Goal: Book appointment/travel/reservation

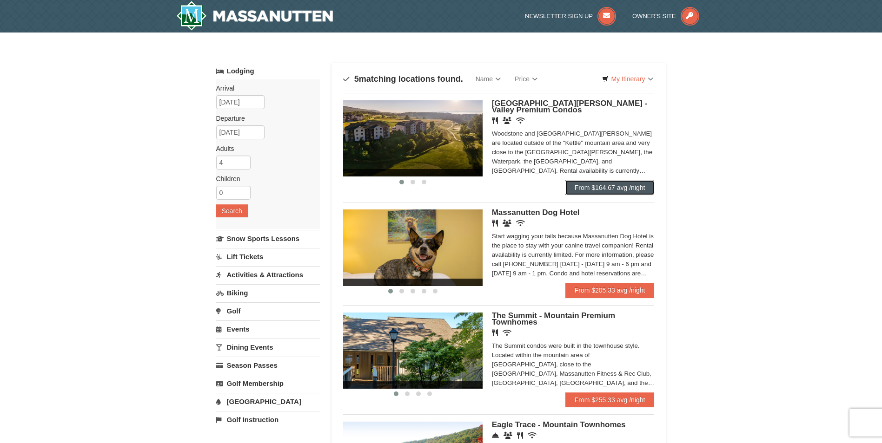
click at [602, 190] on link "From $164.67 avg /night" at bounding box center [609, 187] width 89 height 15
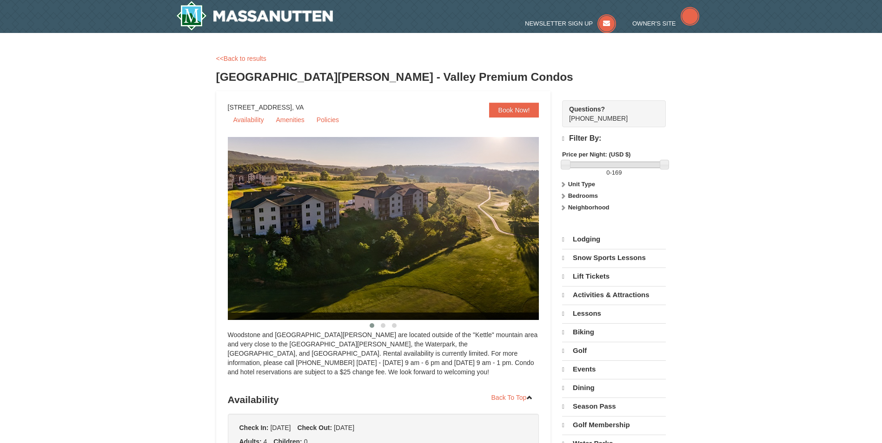
select select "9"
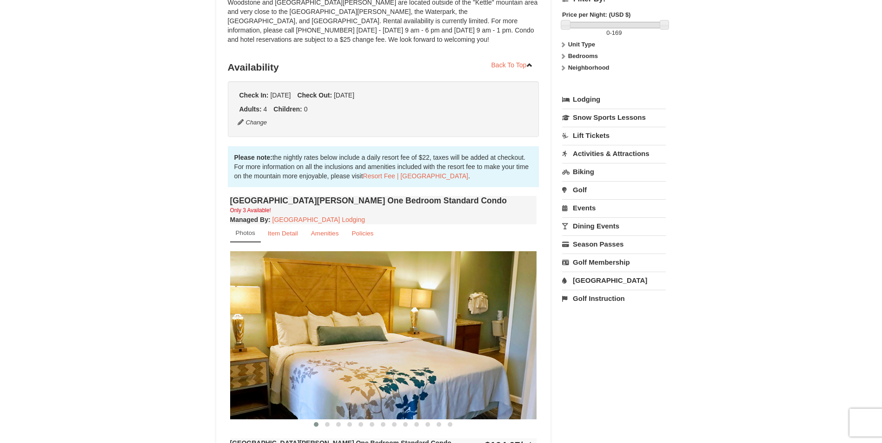
scroll to position [139, 0]
click at [457, 332] on img at bounding box center [383, 335] width 307 height 168
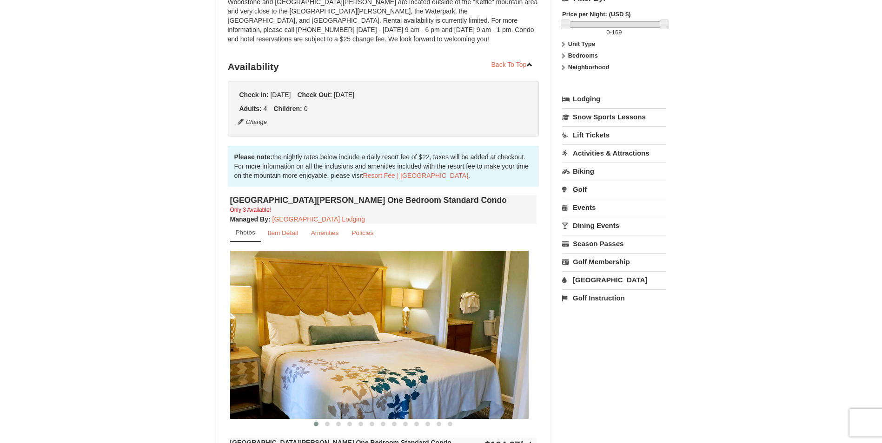
drag, startPoint x: 463, startPoint y: 331, endPoint x: 311, endPoint y: 331, distance: 151.6
click at [312, 331] on img at bounding box center [375, 335] width 307 height 168
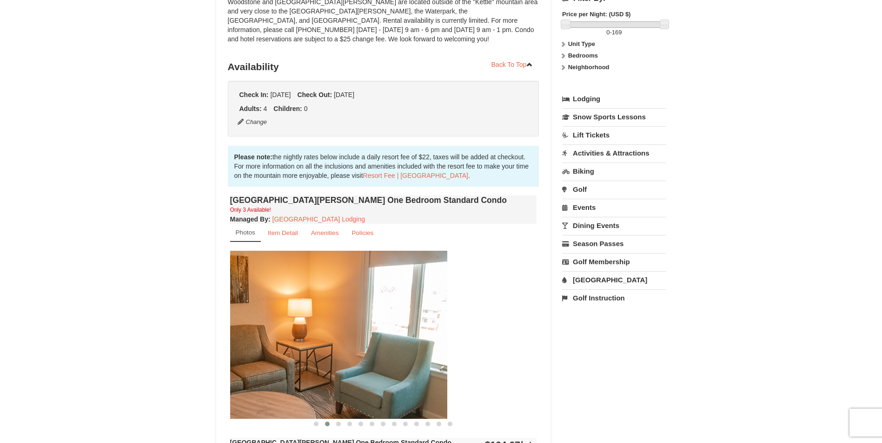
drag, startPoint x: 431, startPoint y: 342, endPoint x: 321, endPoint y: 342, distance: 110.2
click at [291, 342] on img at bounding box center [293, 335] width 307 height 168
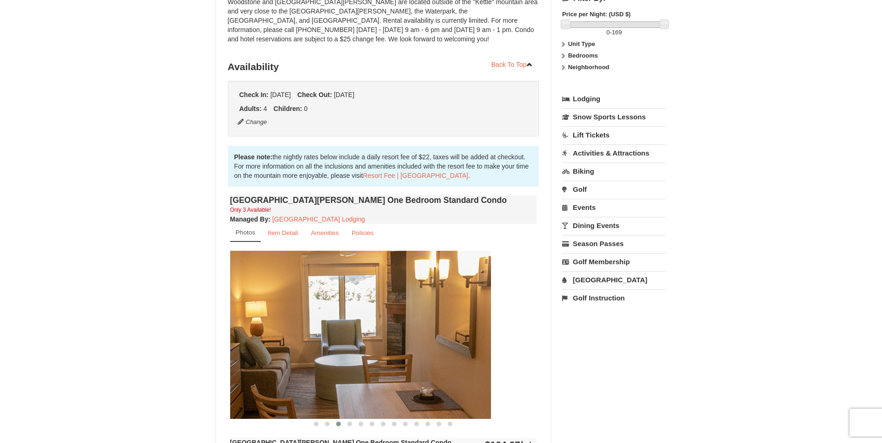
drag, startPoint x: 458, startPoint y: 331, endPoint x: 260, endPoint y: 332, distance: 198.0
click at [260, 332] on img at bounding box center [337, 335] width 307 height 168
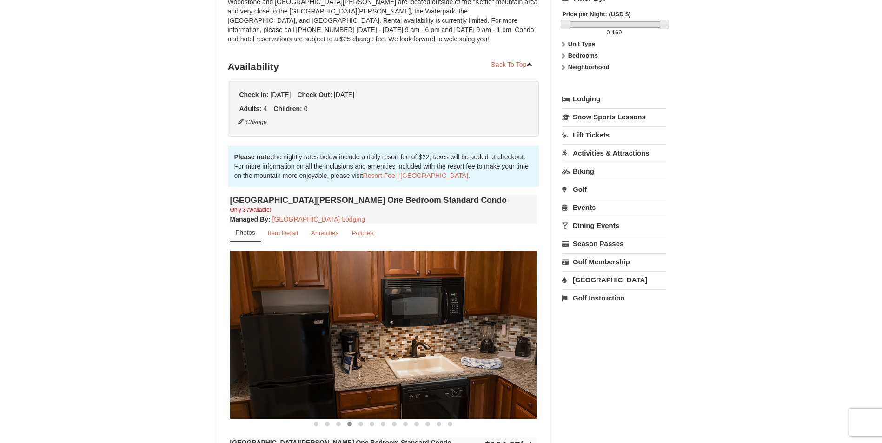
drag, startPoint x: 443, startPoint y: 328, endPoint x: 340, endPoint y: 328, distance: 103.2
click at [340, 328] on img at bounding box center [383, 335] width 307 height 168
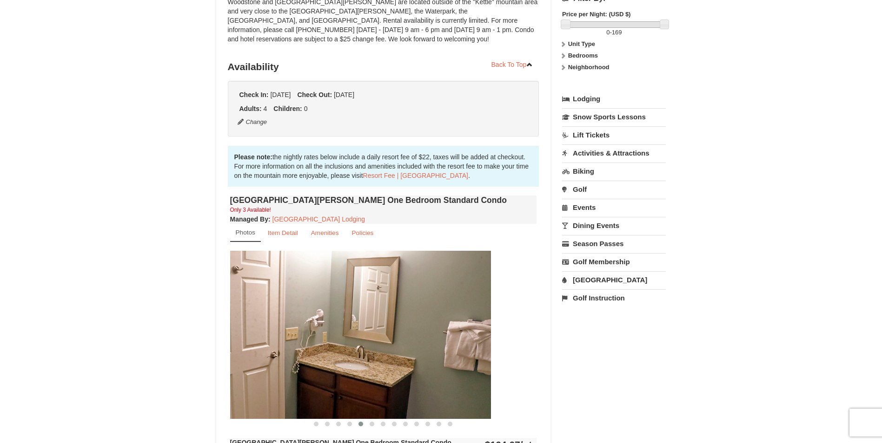
drag, startPoint x: 519, startPoint y: 328, endPoint x: 361, endPoint y: 328, distance: 158.5
click at [362, 328] on img at bounding box center [337, 335] width 307 height 168
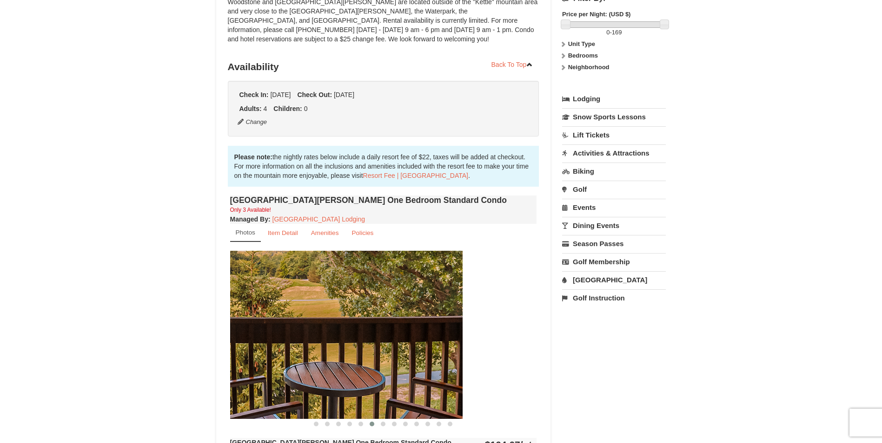
drag, startPoint x: 424, startPoint y: 328, endPoint x: 408, endPoint y: 328, distance: 16.3
click at [338, 328] on img at bounding box center [309, 335] width 307 height 168
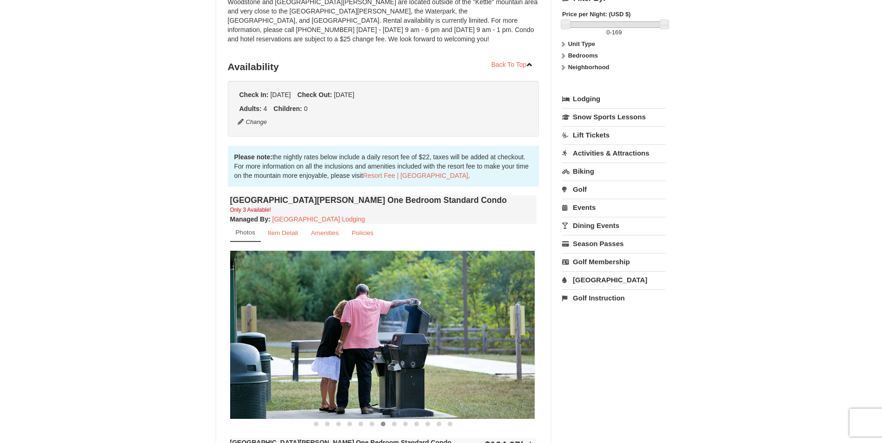
drag, startPoint x: 518, startPoint y: 327, endPoint x: 388, endPoint y: 328, distance: 130.6
click at [372, 331] on img at bounding box center [381, 335] width 307 height 168
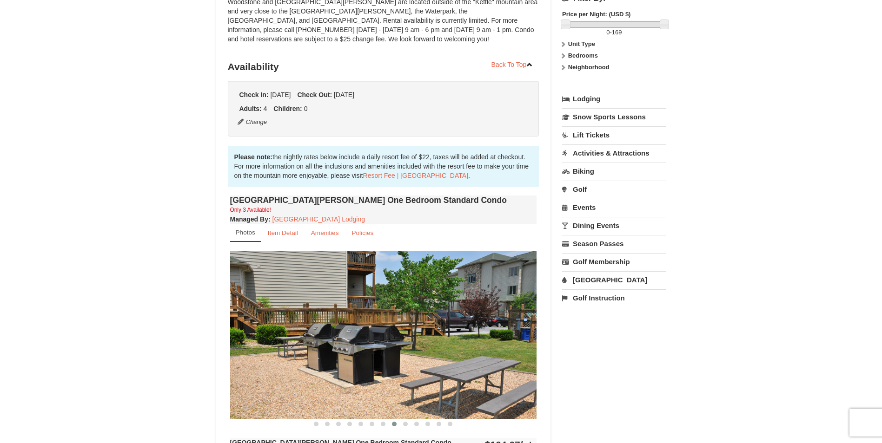
drag, startPoint x: 477, startPoint y: 325, endPoint x: 313, endPoint y: 326, distance: 163.2
click at [314, 326] on img at bounding box center [383, 335] width 307 height 168
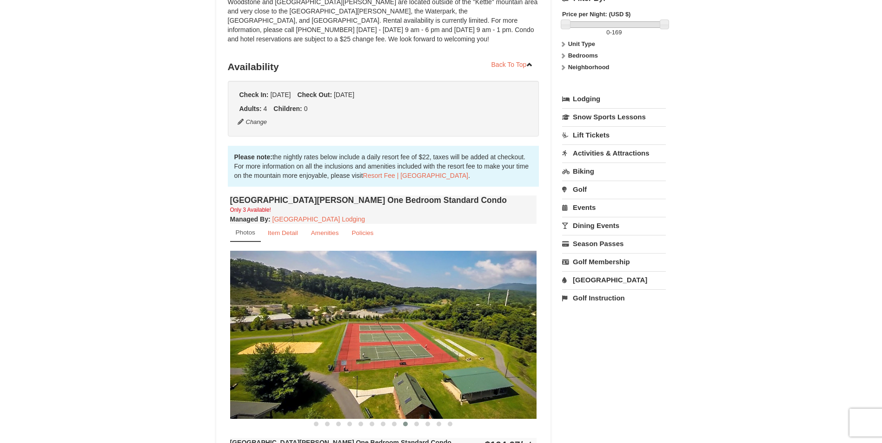
drag, startPoint x: 311, startPoint y: 324, endPoint x: 304, endPoint y: 324, distance: 6.0
click at [305, 324] on img at bounding box center [383, 335] width 307 height 168
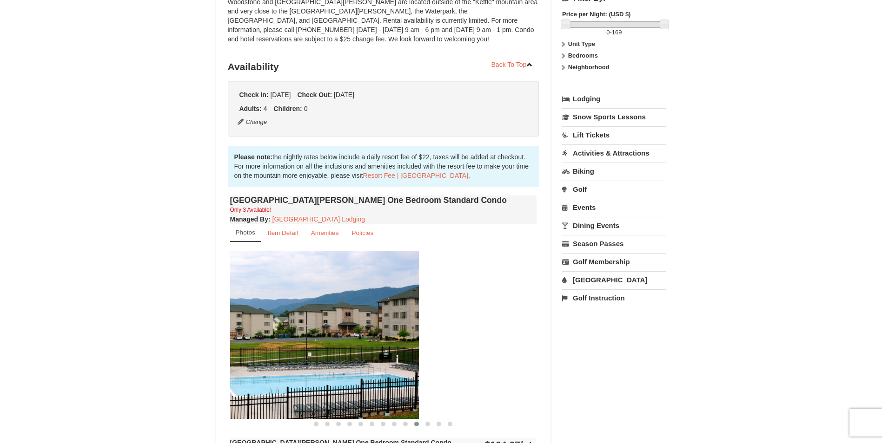
drag, startPoint x: 422, startPoint y: 321, endPoint x: 278, endPoint y: 321, distance: 143.6
click at [278, 321] on img at bounding box center [265, 335] width 307 height 168
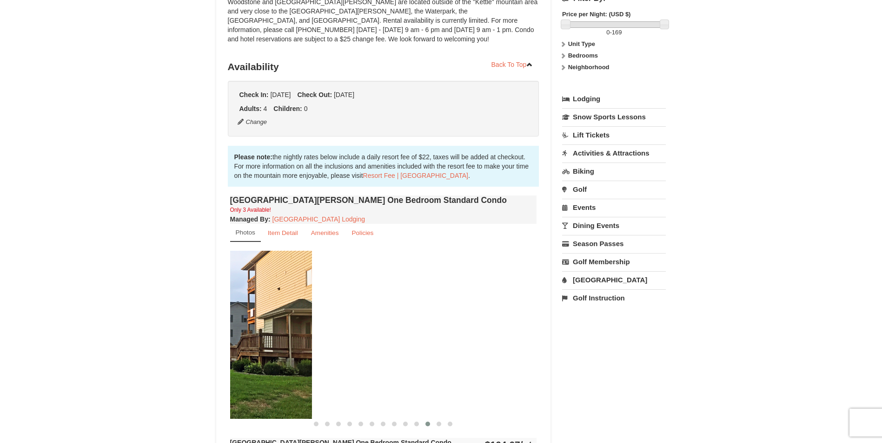
drag, startPoint x: 249, startPoint y: 315, endPoint x: 297, endPoint y: 315, distance: 48.3
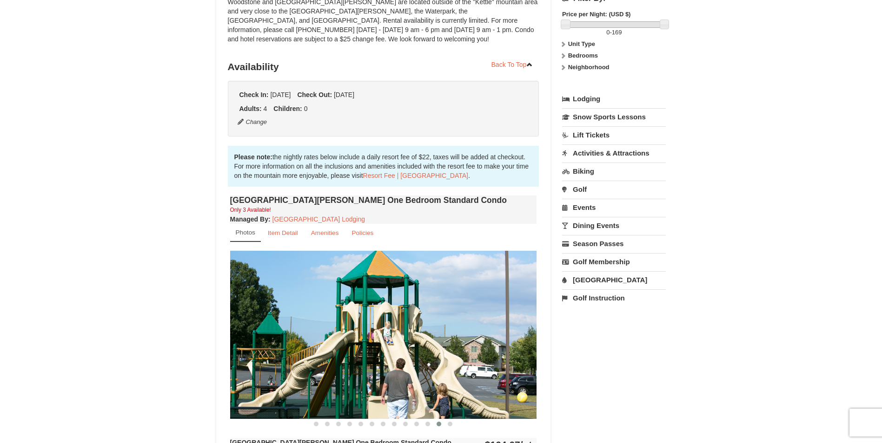
drag, startPoint x: 338, startPoint y: 332, endPoint x: 304, endPoint y: 330, distance: 34.0
click at [316, 332] on img at bounding box center [383, 335] width 307 height 168
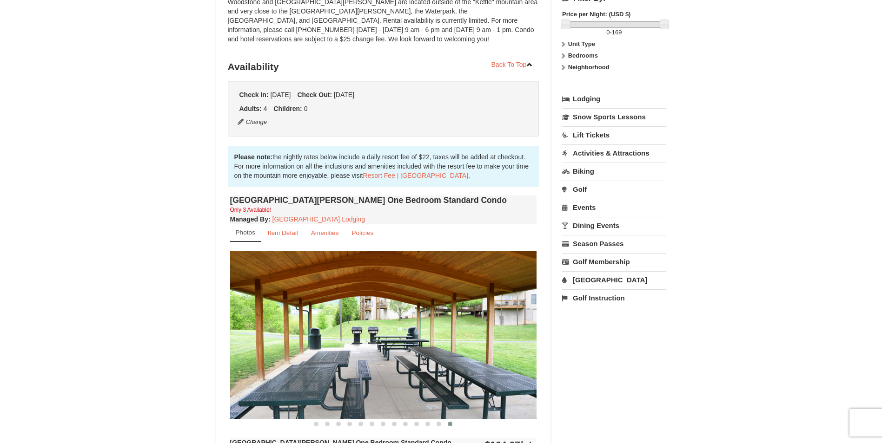
drag, startPoint x: 493, startPoint y: 338, endPoint x: 260, endPoint y: 338, distance: 233.4
click at [260, 338] on img at bounding box center [383, 335] width 307 height 168
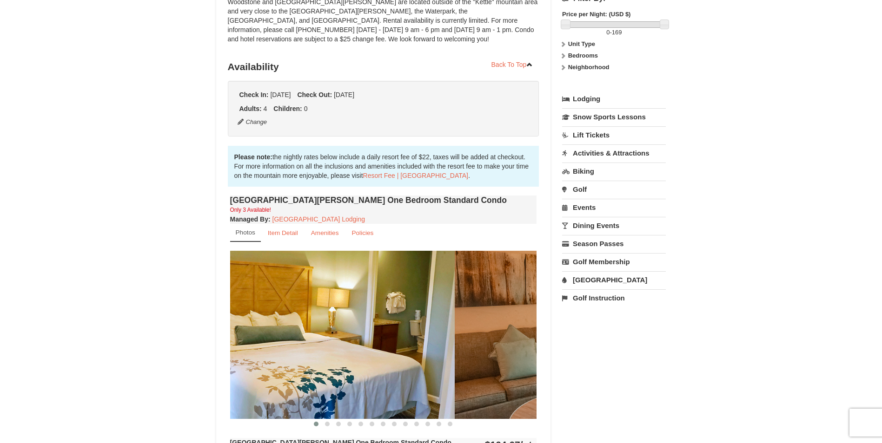
drag, startPoint x: 408, startPoint y: 335, endPoint x: 304, endPoint y: 335, distance: 104.6
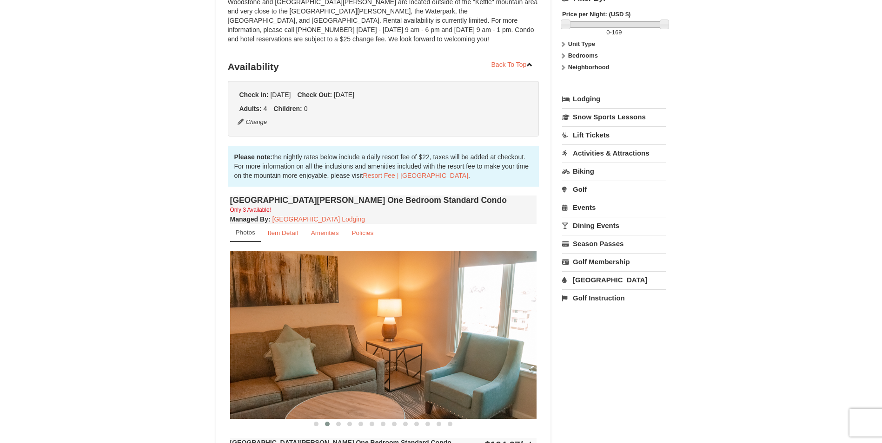
drag, startPoint x: 286, startPoint y: 327, endPoint x: 281, endPoint y: 327, distance: 5.1
click at [281, 327] on img at bounding box center [383, 335] width 307 height 168
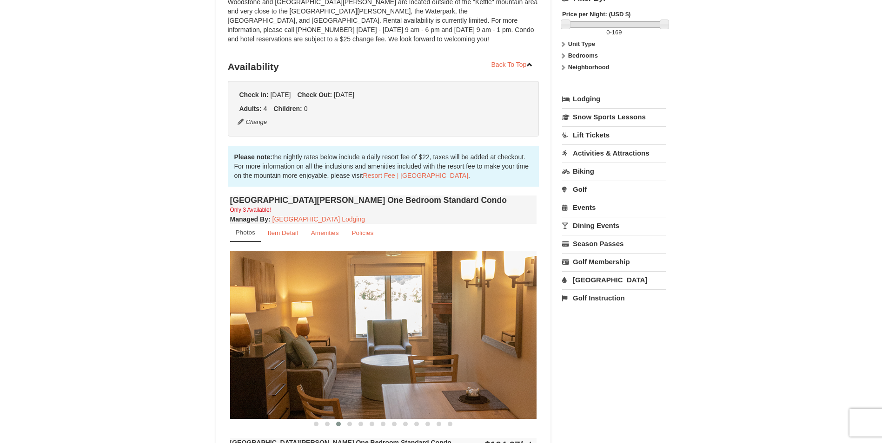
scroll to position [372, 0]
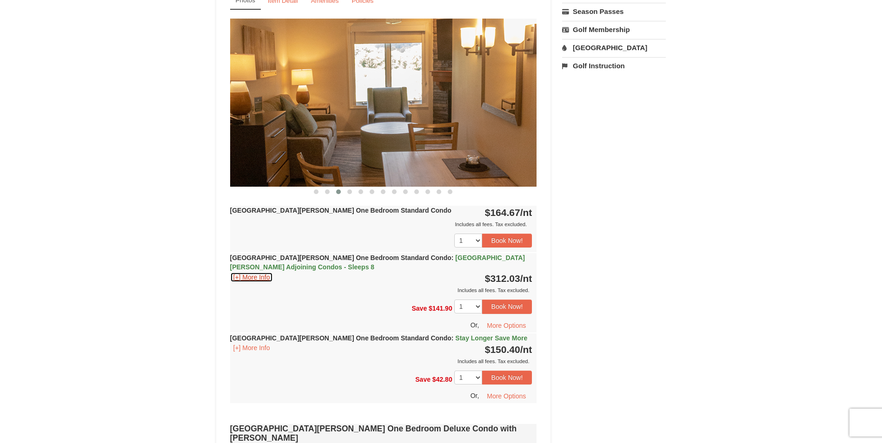
click at [234, 278] on button "[+] More Info" at bounding box center [251, 277] width 43 height 10
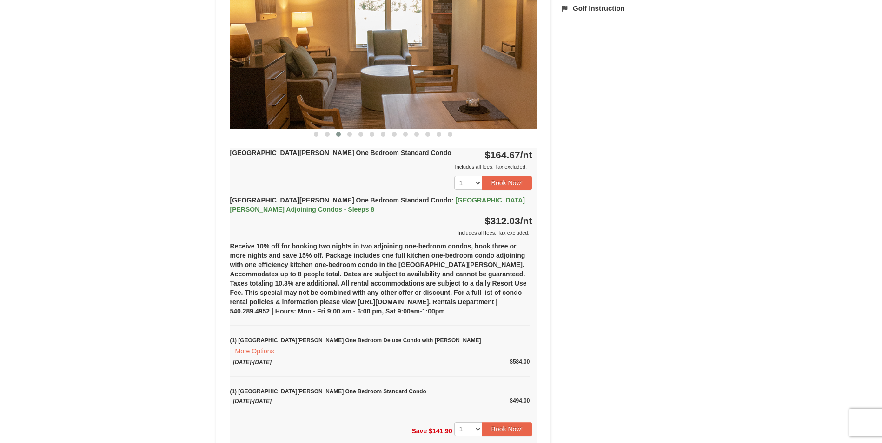
scroll to position [558, 0]
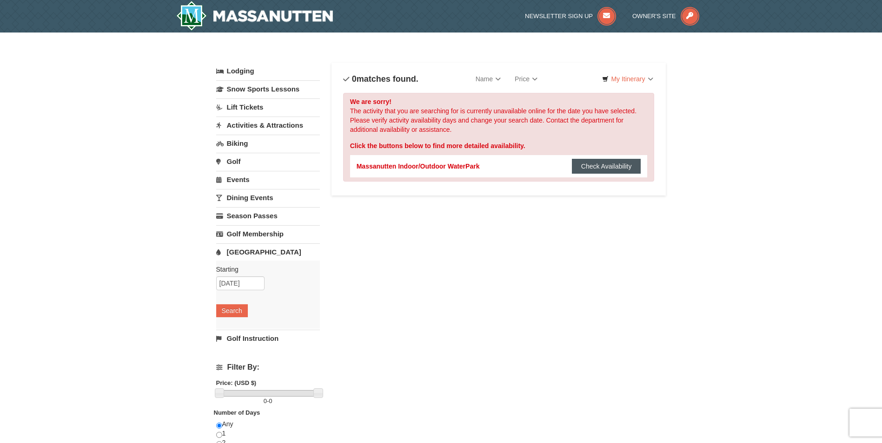
click at [594, 165] on button "Check Availability" at bounding box center [606, 166] width 69 height 15
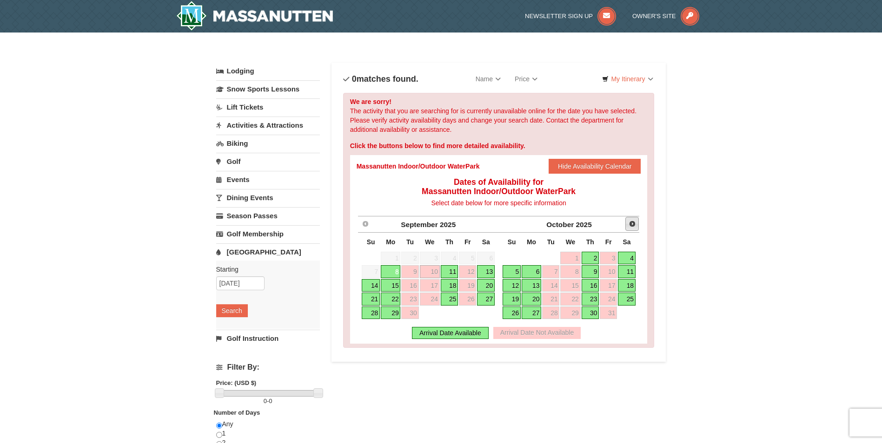
click at [631, 222] on span "Next" at bounding box center [632, 223] width 7 height 7
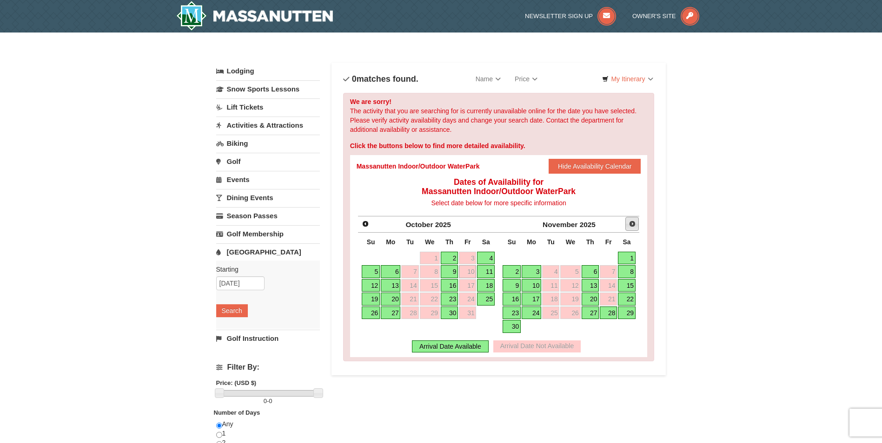
click at [637, 228] on link "Next" at bounding box center [632, 224] width 14 height 14
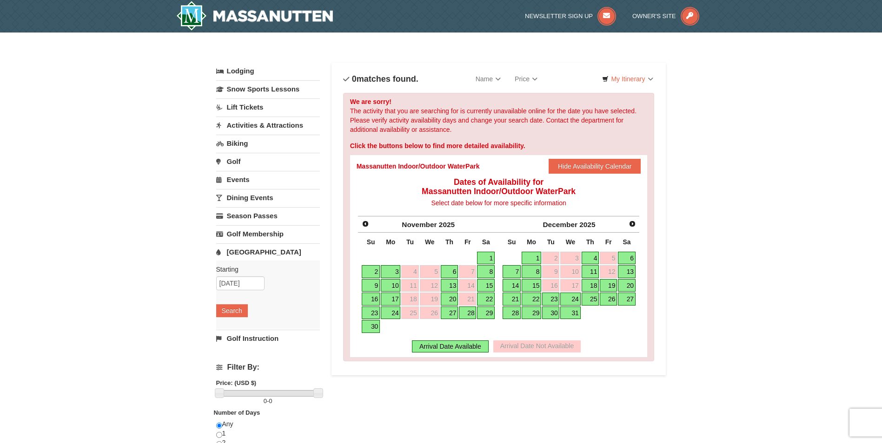
click at [608, 282] on link "19" at bounding box center [608, 285] width 17 height 13
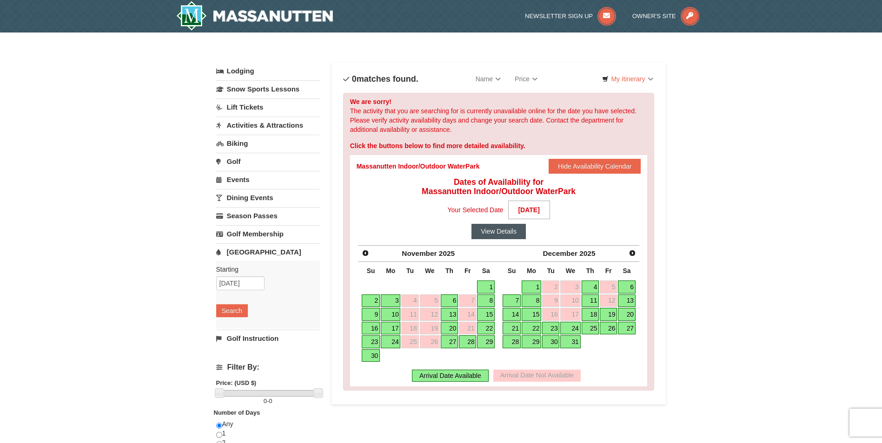
click at [506, 228] on button "View Details" at bounding box center [498, 231] width 54 height 15
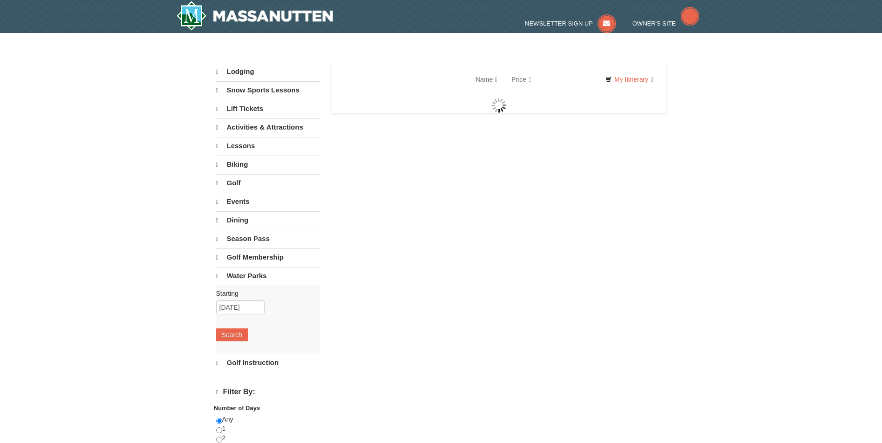
select select "9"
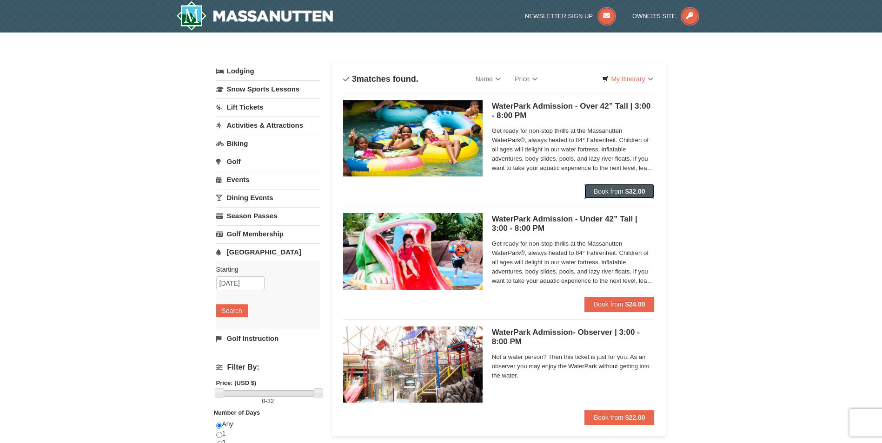
click at [614, 189] on span "Book from" at bounding box center [609, 191] width 30 height 7
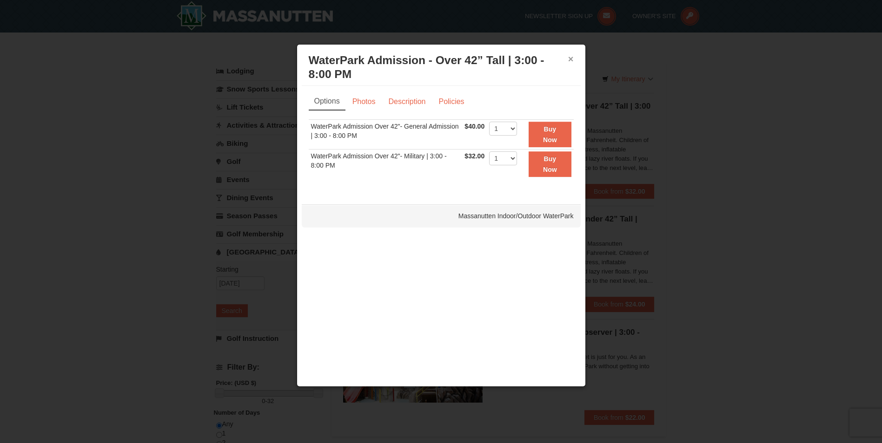
click at [570, 56] on button "×" at bounding box center [571, 58] width 6 height 9
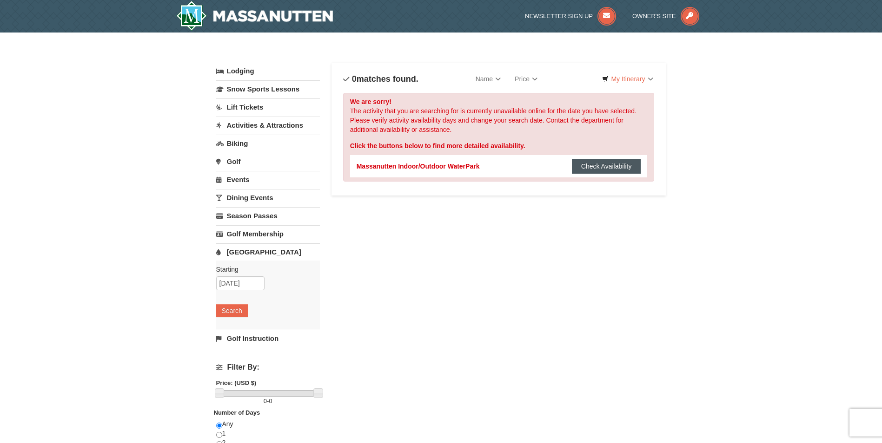
click at [604, 165] on button "Check Availability" at bounding box center [606, 166] width 69 height 15
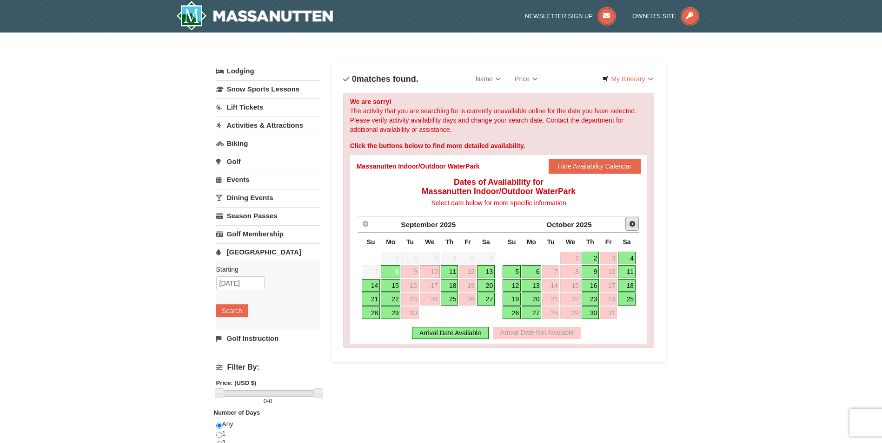
click at [635, 224] on span "Next" at bounding box center [632, 223] width 7 height 7
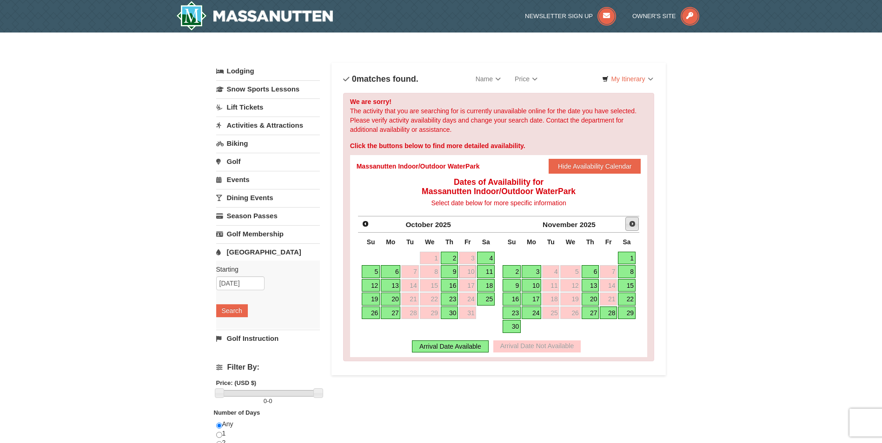
click at [635, 224] on span "Next" at bounding box center [632, 223] width 7 height 7
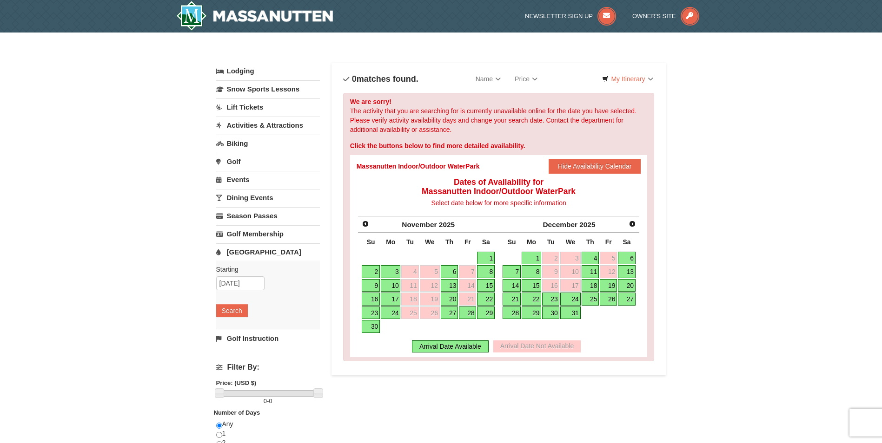
click at [513, 299] on link "21" at bounding box center [512, 299] width 18 height 13
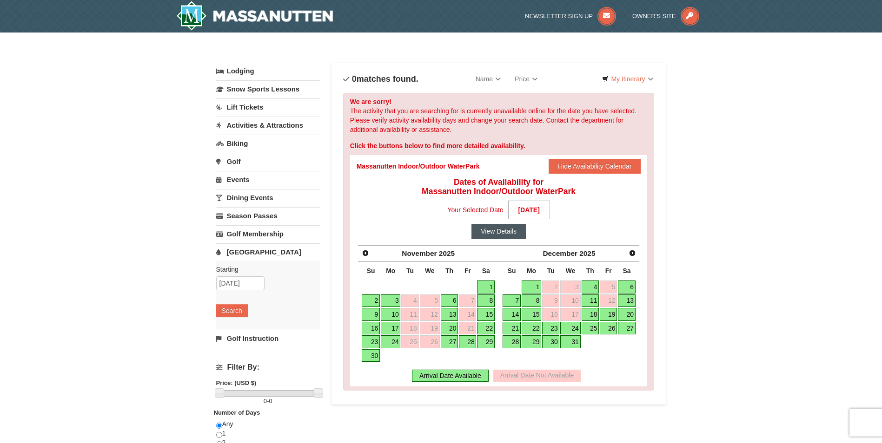
click at [502, 232] on button "View Details" at bounding box center [498, 231] width 54 height 15
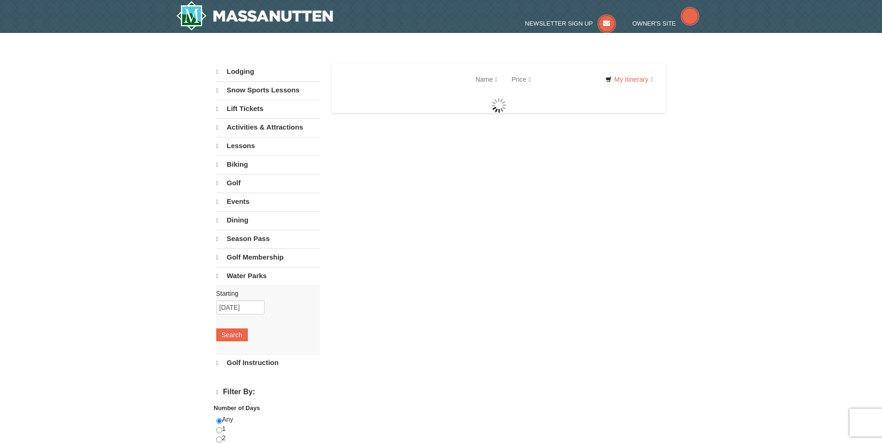
select select "9"
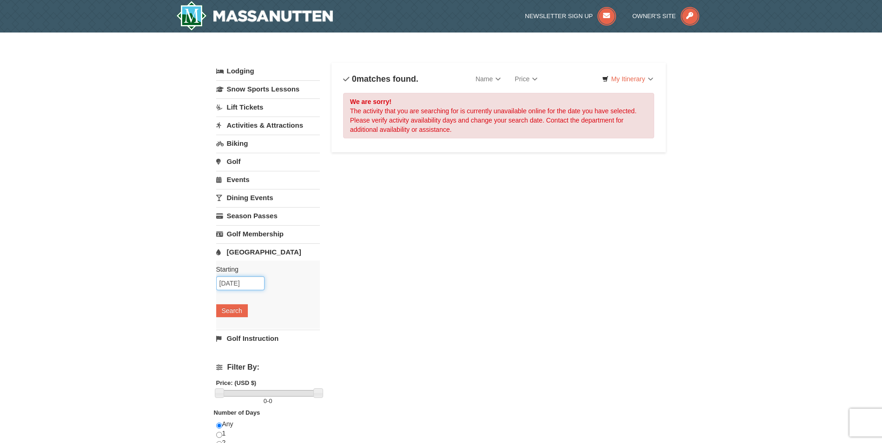
click at [240, 282] on input "[DATE]" at bounding box center [240, 284] width 48 height 14
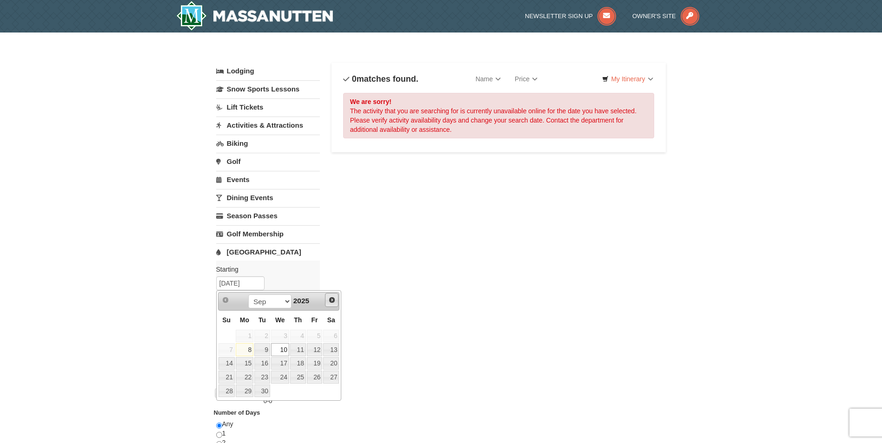
click at [335, 301] on span "Next" at bounding box center [331, 300] width 7 height 7
click at [223, 299] on span "Prev" at bounding box center [225, 300] width 7 height 7
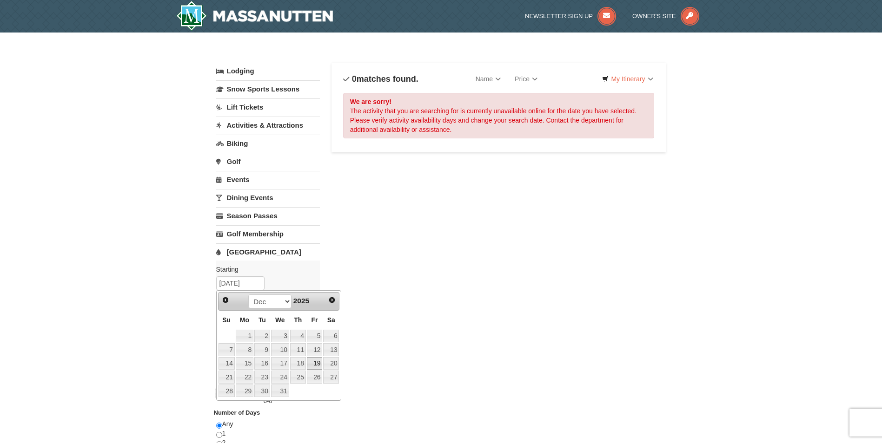
click at [316, 365] on link "19" at bounding box center [315, 363] width 16 height 13
type input "12/19/2025"
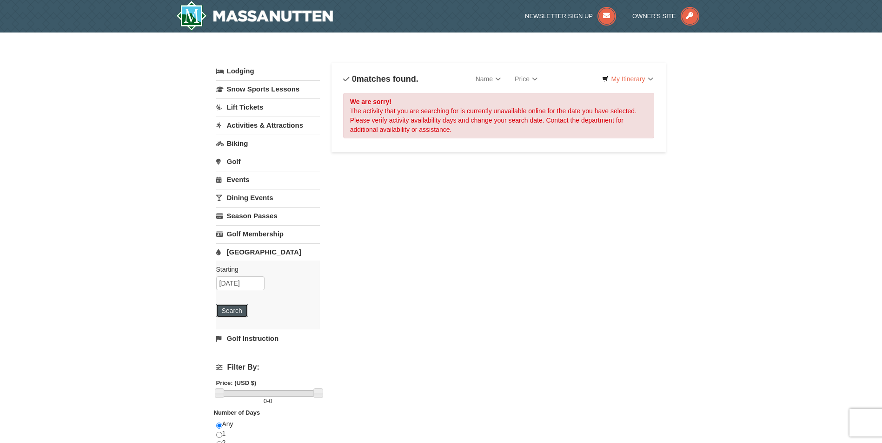
click at [238, 311] on button "Search" at bounding box center [232, 310] width 32 height 13
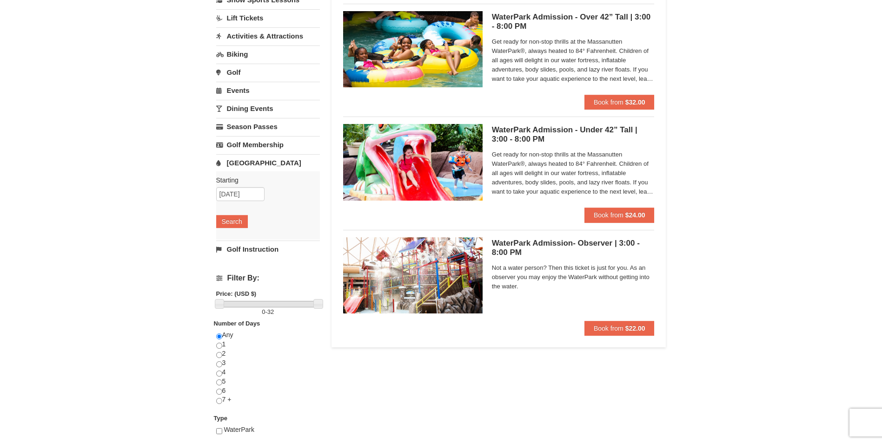
scroll to position [93, 0]
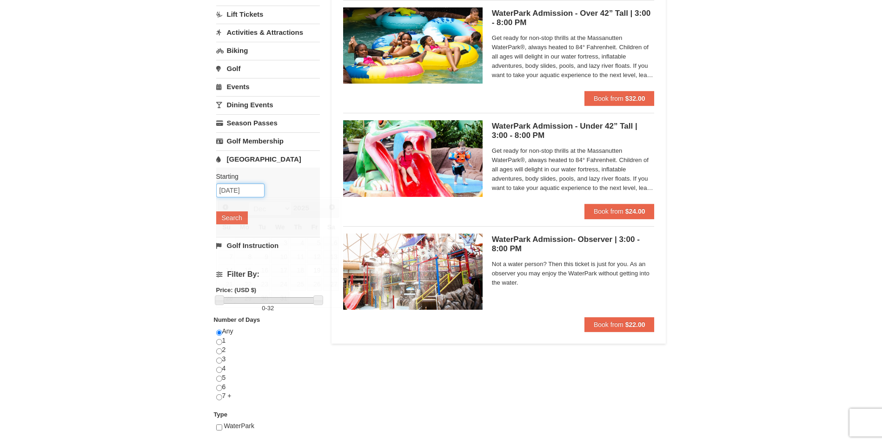
click at [254, 192] on input "12/19/2025" at bounding box center [240, 191] width 48 height 14
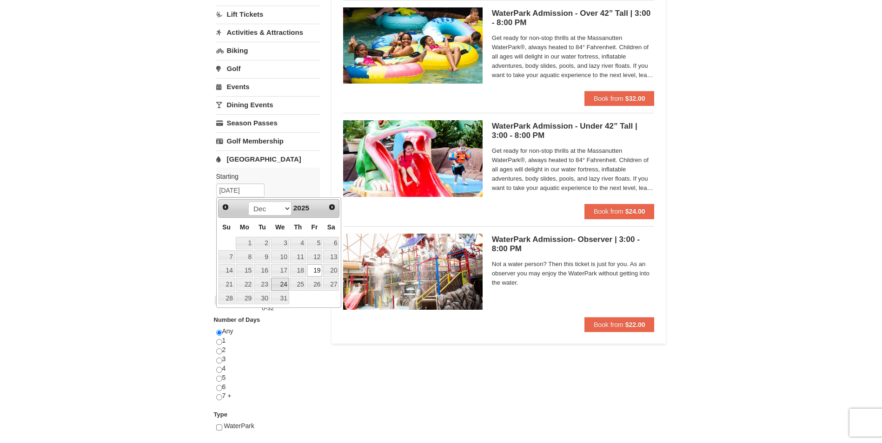
click at [280, 282] on link "24" at bounding box center [280, 284] width 18 height 13
type input "12/24/2025"
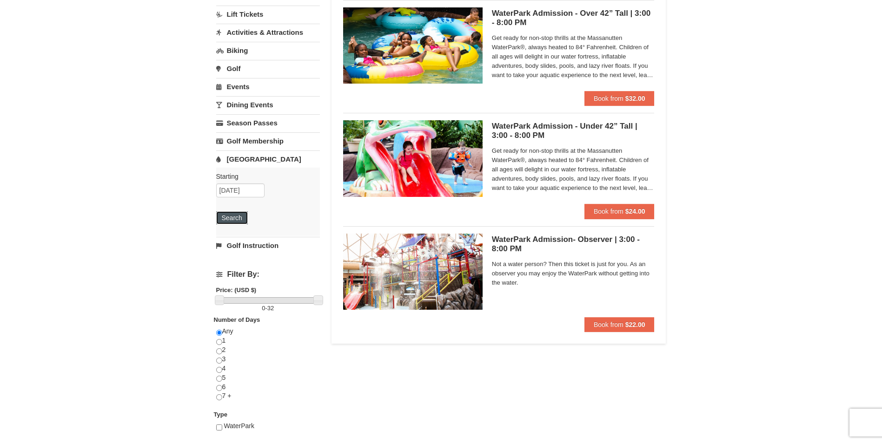
click at [242, 217] on button "Search" at bounding box center [232, 218] width 32 height 13
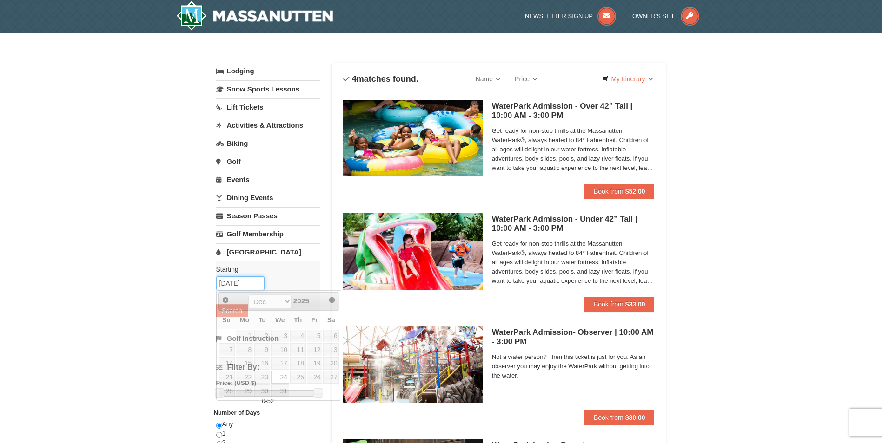
click at [246, 287] on input "12/24/2025" at bounding box center [240, 284] width 48 height 14
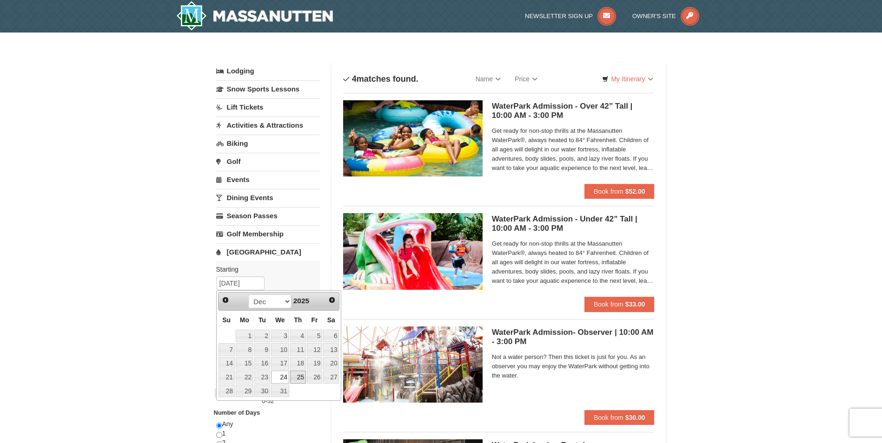
click at [299, 377] on link "25" at bounding box center [298, 377] width 16 height 13
type input "12/25/2025"
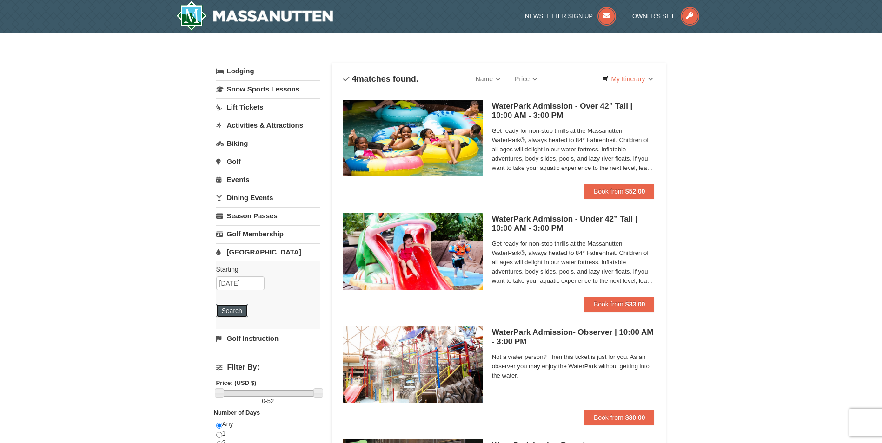
click at [232, 307] on button "Search" at bounding box center [232, 310] width 32 height 13
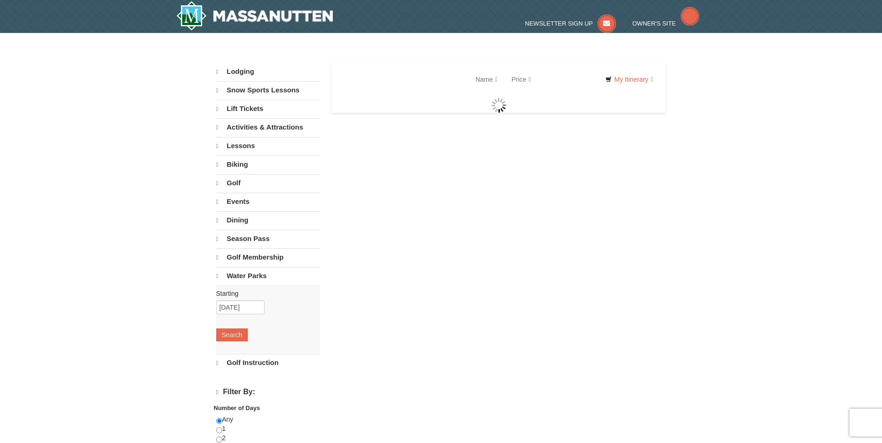
select select "9"
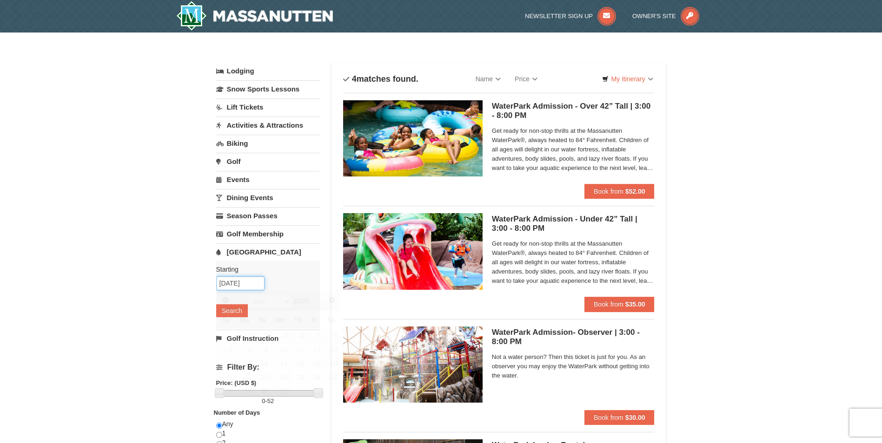
click at [252, 283] on input "[DATE]" at bounding box center [240, 284] width 48 height 14
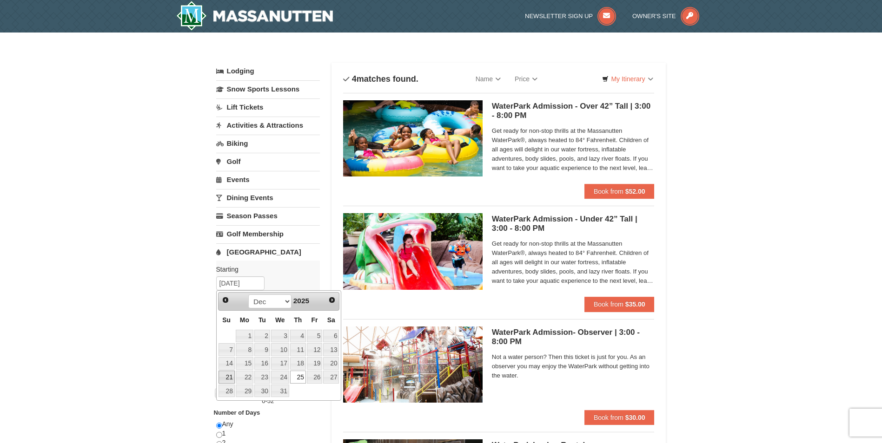
click at [225, 379] on link "21" at bounding box center [226, 377] width 16 height 13
type input "12/21/2025"
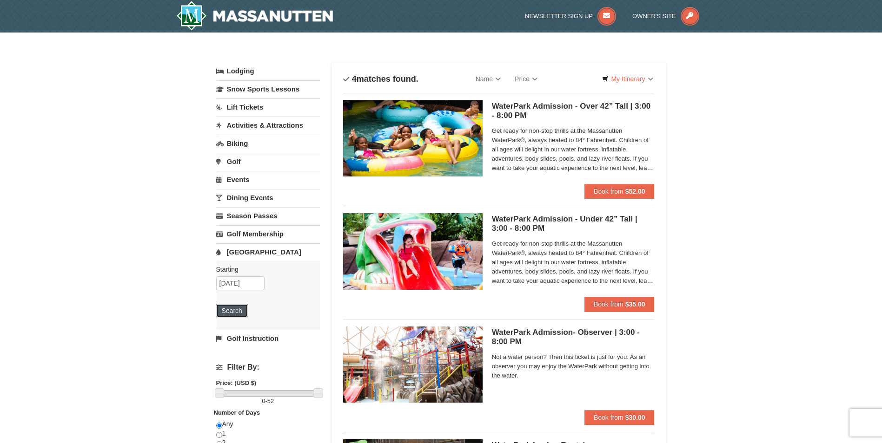
click at [240, 308] on button "Search" at bounding box center [232, 310] width 32 height 13
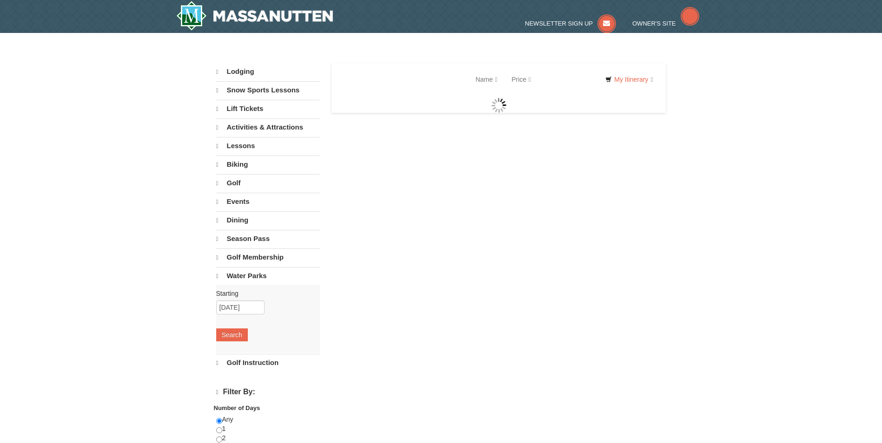
select select "9"
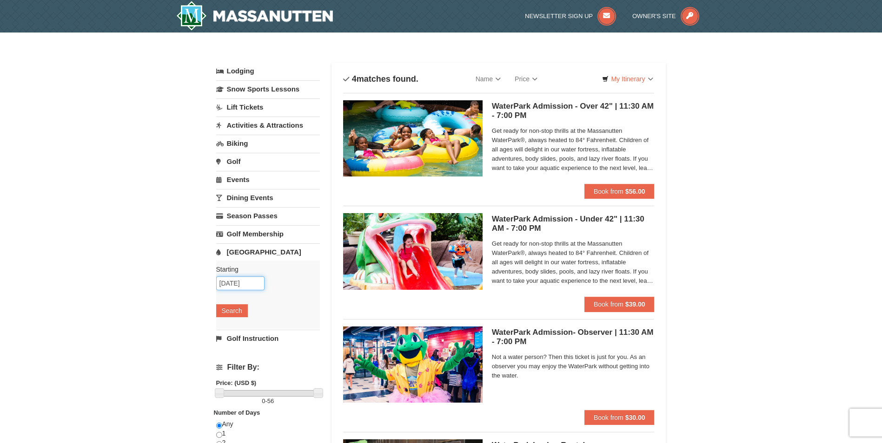
click at [242, 285] on input "[DATE]" at bounding box center [240, 284] width 48 height 14
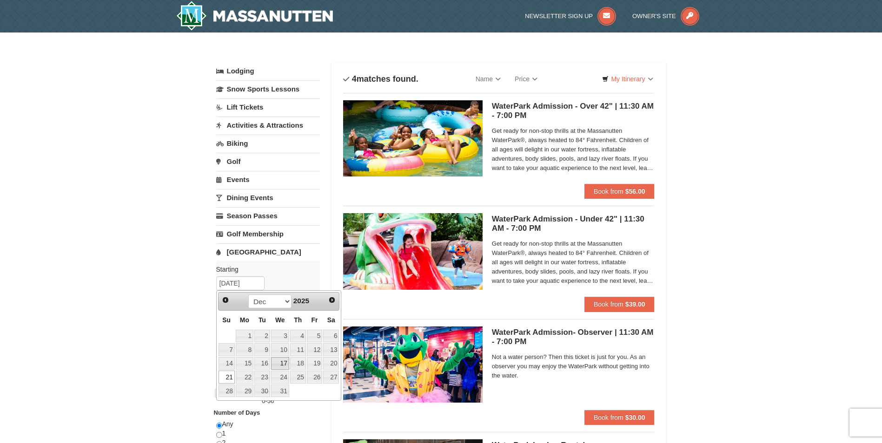
click at [281, 361] on link "17" at bounding box center [280, 363] width 18 height 13
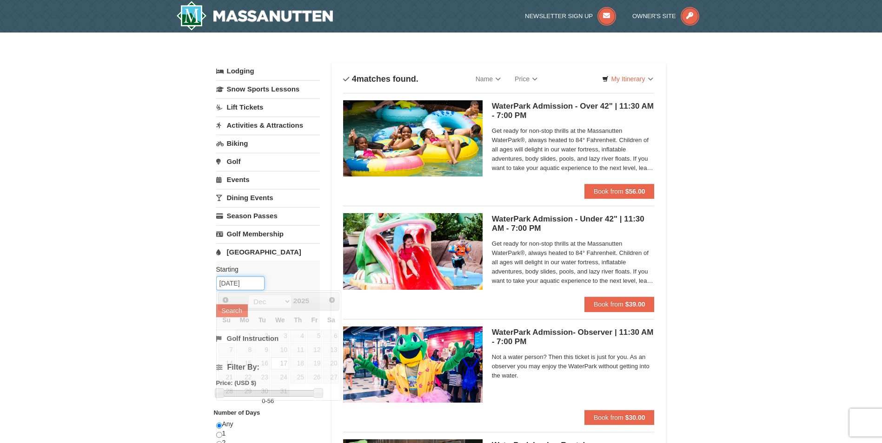
click at [246, 281] on input "12/17/2025" at bounding box center [240, 284] width 48 height 14
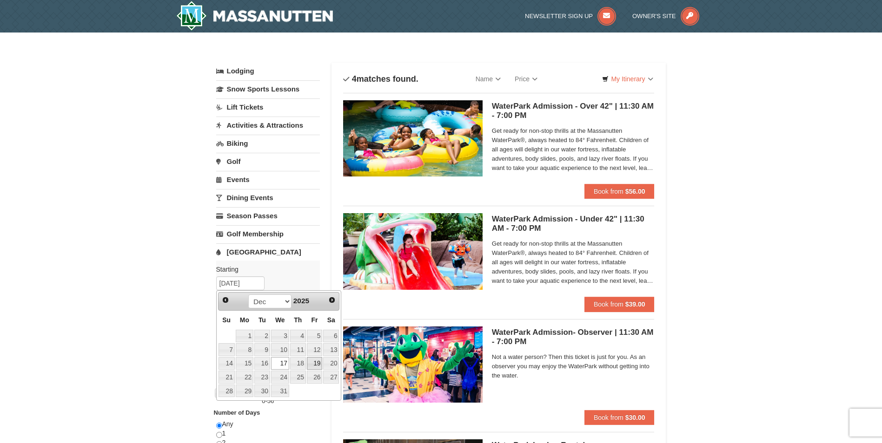
click at [313, 364] on link "19" at bounding box center [315, 363] width 16 height 13
type input "12/19/2025"
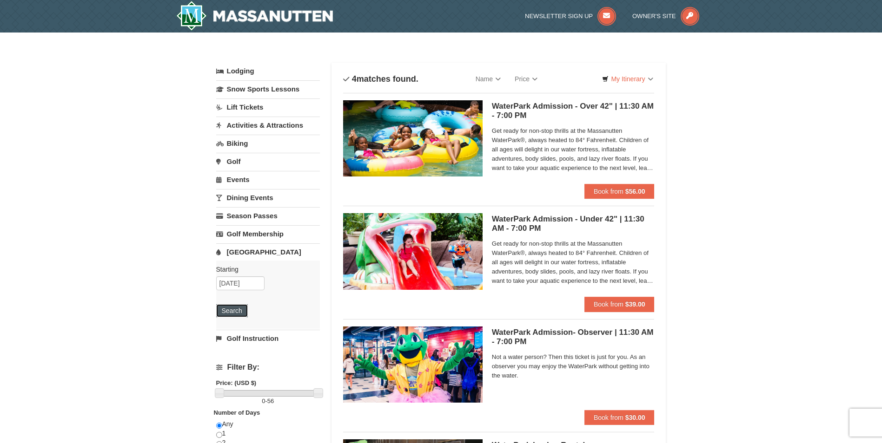
click at [226, 310] on button "Search" at bounding box center [232, 310] width 32 height 13
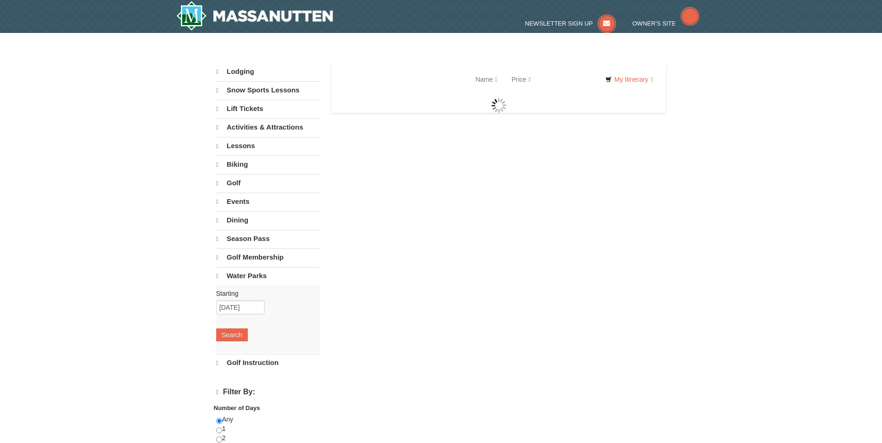
select select "9"
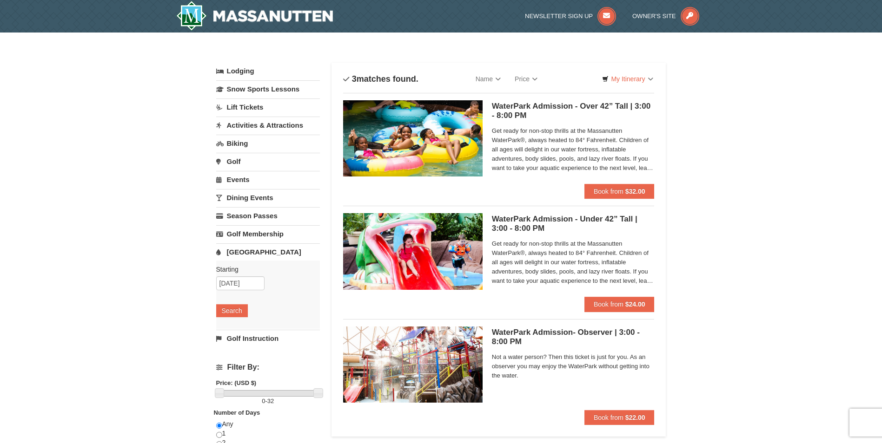
click at [240, 194] on link "Dining Events" at bounding box center [268, 197] width 104 height 17
click at [221, 261] on button "Search" at bounding box center [232, 256] width 32 height 13
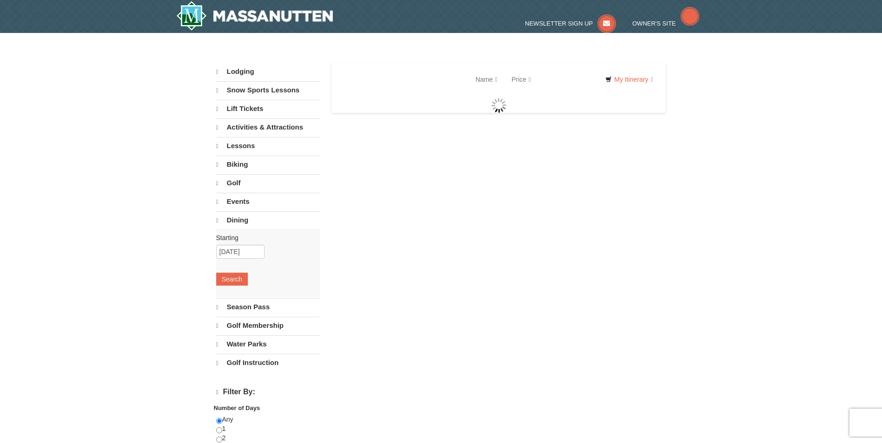
select select "9"
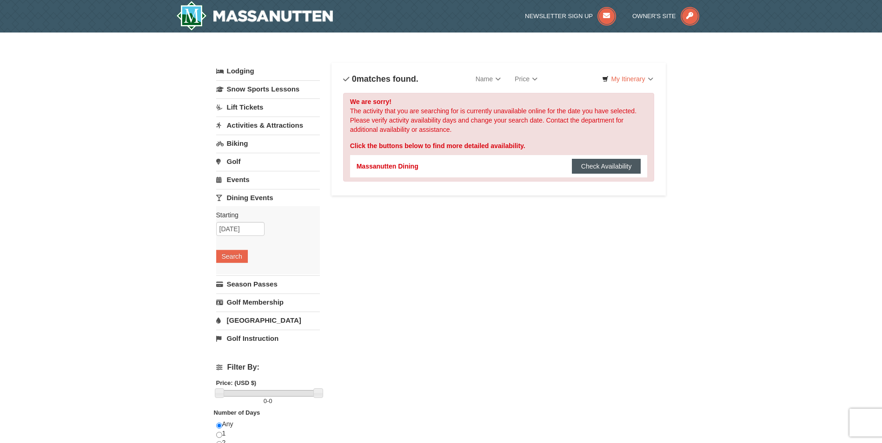
click at [616, 166] on button "Check Availability" at bounding box center [606, 166] width 69 height 15
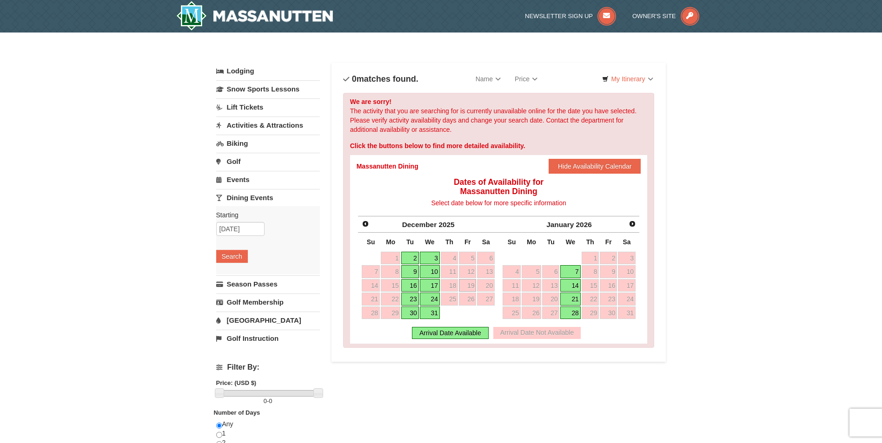
click at [244, 123] on link "Activities & Attractions" at bounding box center [268, 125] width 104 height 17
click at [243, 106] on link "Lift Tickets" at bounding box center [268, 107] width 104 height 17
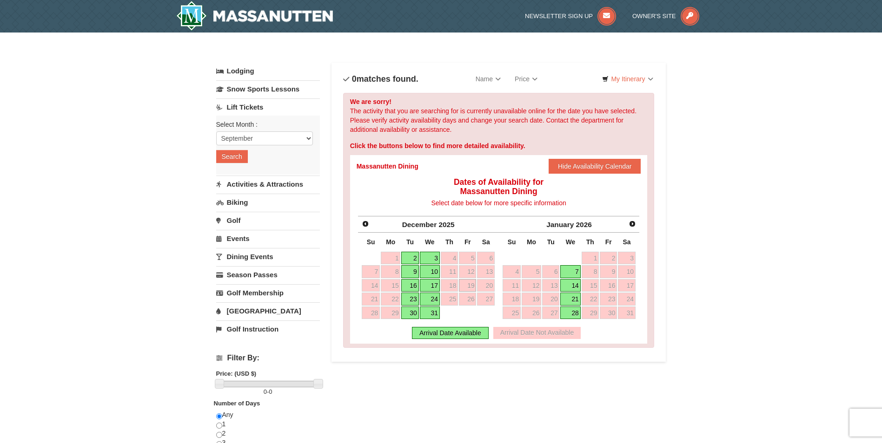
click at [239, 185] on link "Activities & Attractions" at bounding box center [268, 184] width 104 height 17
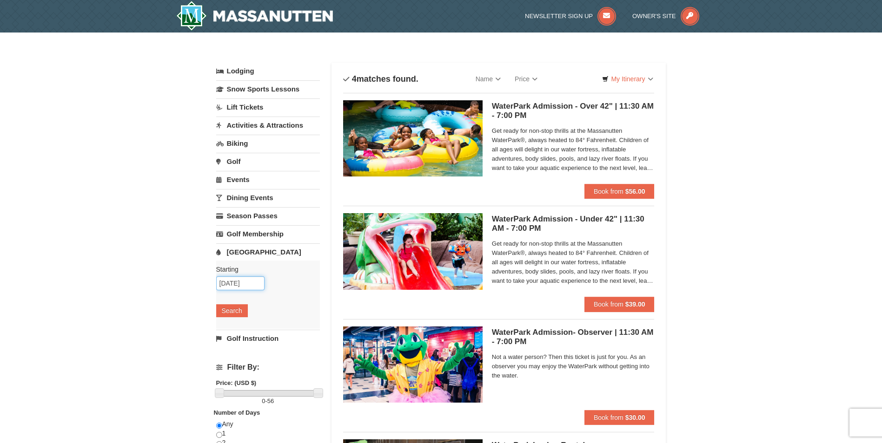
click at [252, 281] on input "[DATE]" at bounding box center [240, 284] width 48 height 14
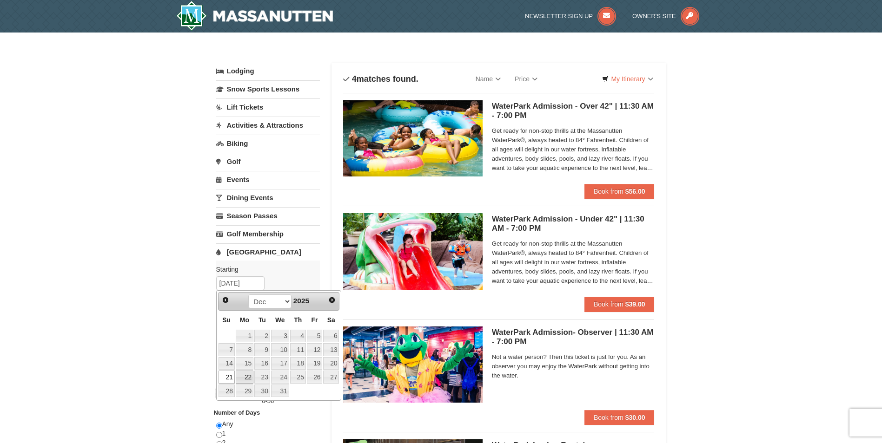
click at [246, 379] on link "22" at bounding box center [245, 377] width 18 height 13
type input "[DATE]"
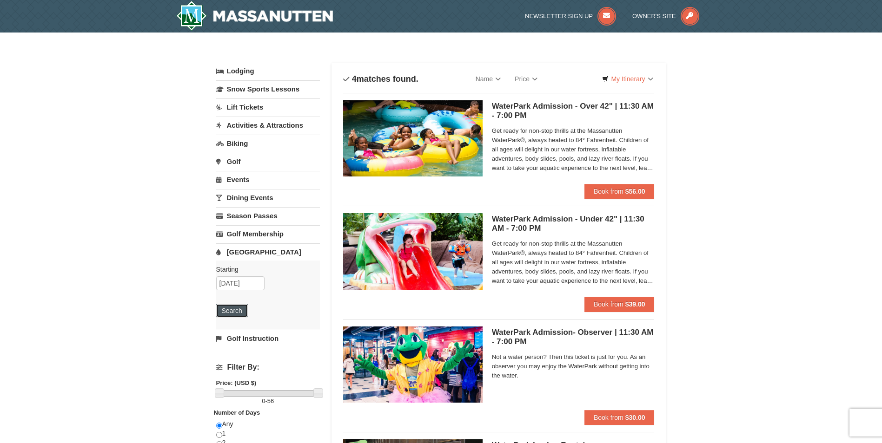
click at [229, 309] on button "Search" at bounding box center [232, 310] width 32 height 13
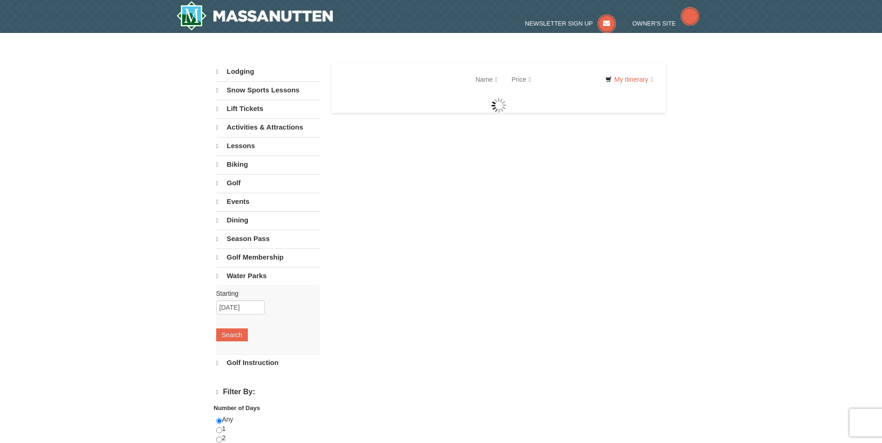
select select "9"
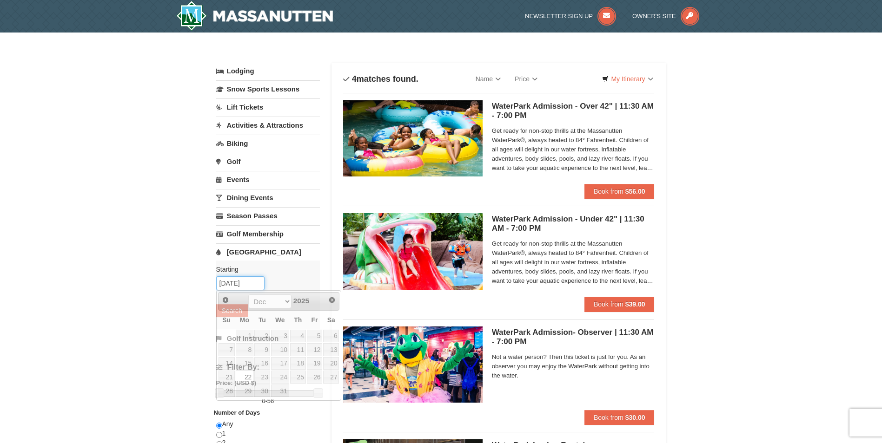
click at [231, 284] on input "12/22/2025" at bounding box center [240, 284] width 48 height 14
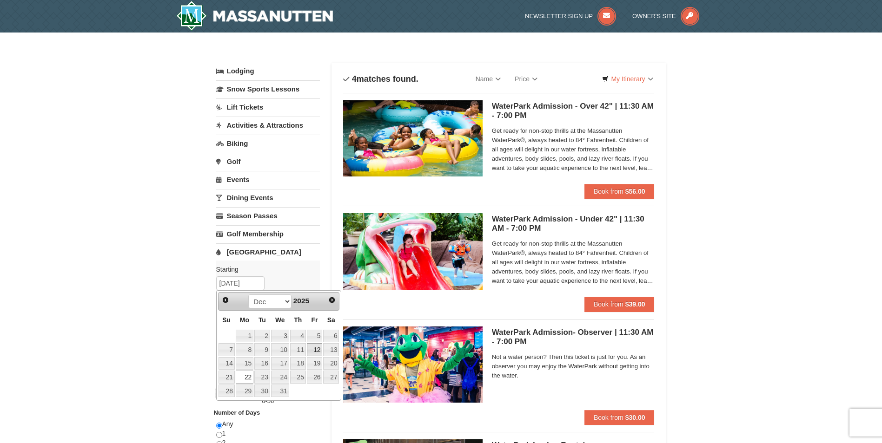
click at [315, 348] on link "12" at bounding box center [315, 350] width 16 height 13
type input "12/12/2025"
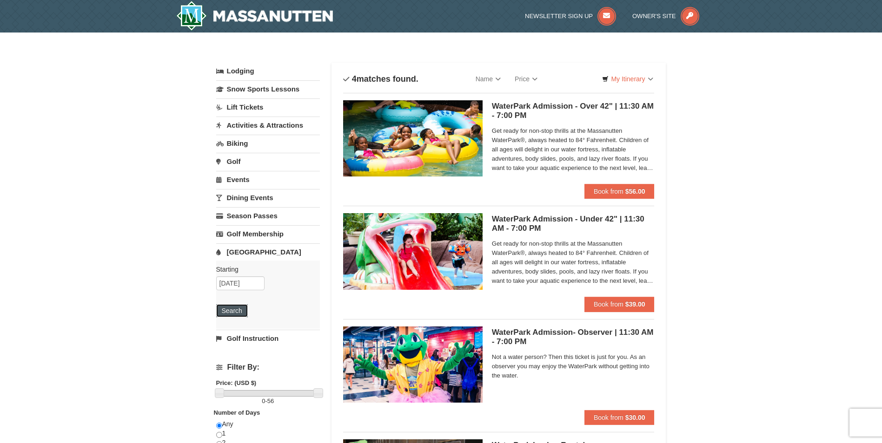
click at [231, 311] on button "Search" at bounding box center [232, 310] width 32 height 13
click at [269, 88] on link "Snow Sports Lessons" at bounding box center [268, 88] width 104 height 17
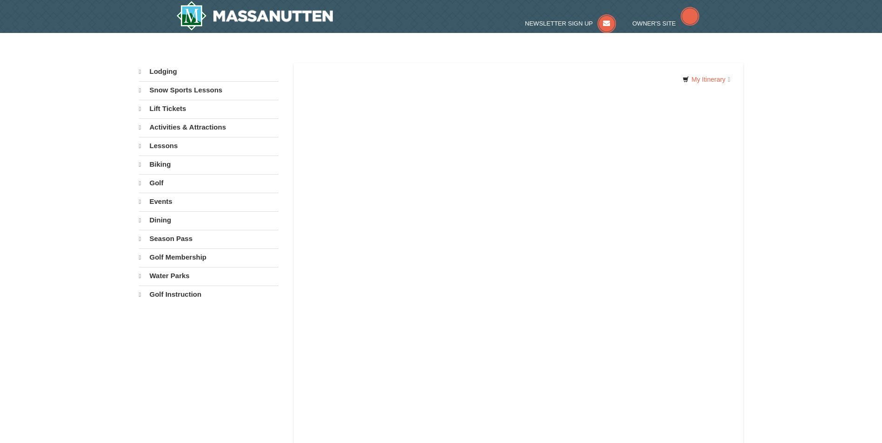
select select "9"
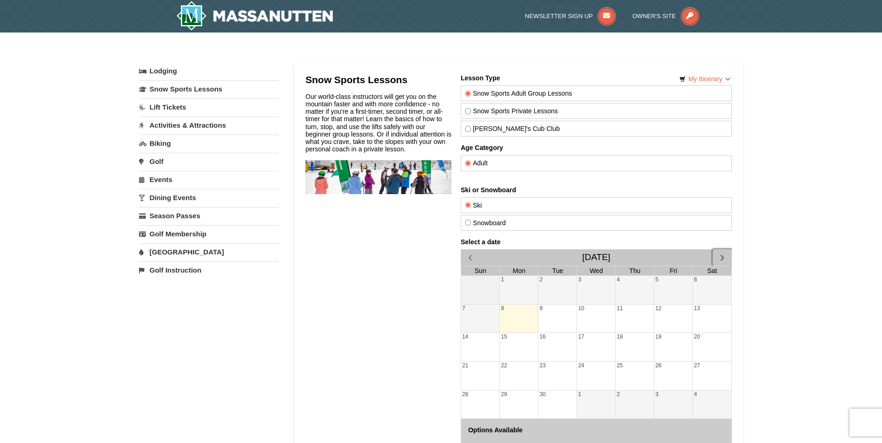
click at [723, 256] on span "button" at bounding box center [722, 258] width 10 height 10
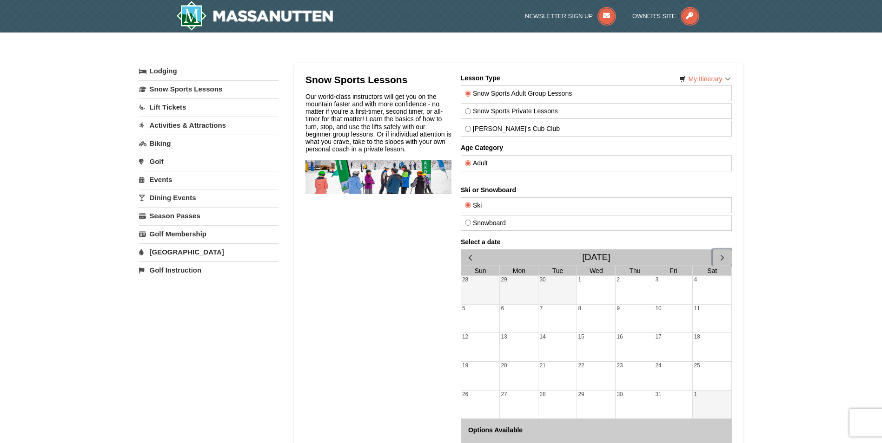
click at [723, 256] on span "button" at bounding box center [722, 258] width 10 height 10
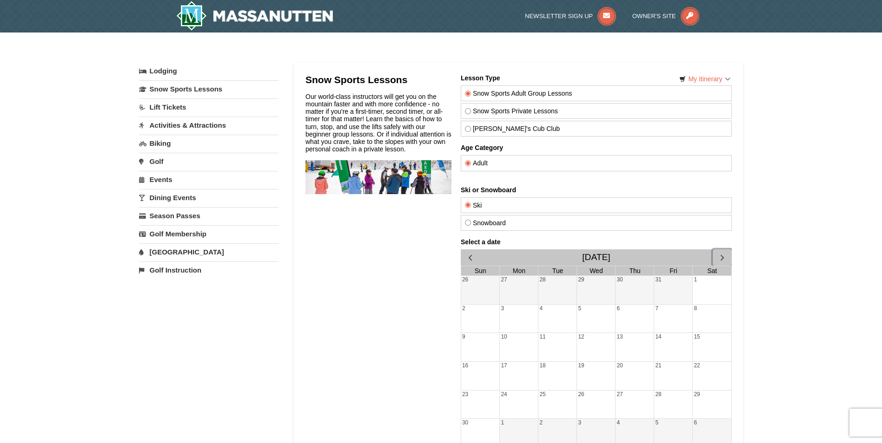
click at [723, 256] on span "button" at bounding box center [722, 258] width 10 height 10
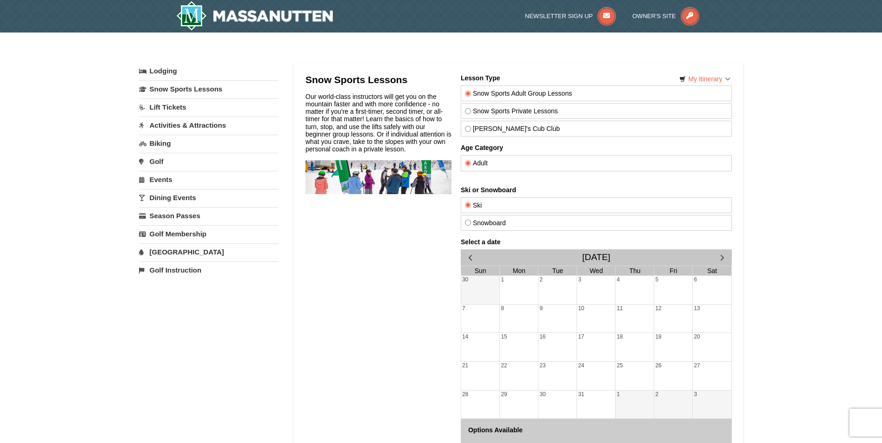
click at [167, 104] on link "Lift Tickets" at bounding box center [208, 107] width 139 height 17
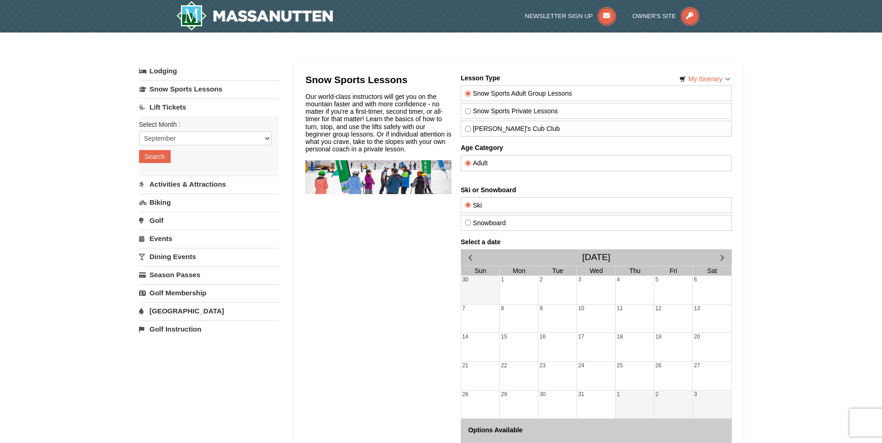
click at [164, 313] on link "[GEOGRAPHIC_DATA]" at bounding box center [208, 311] width 139 height 17
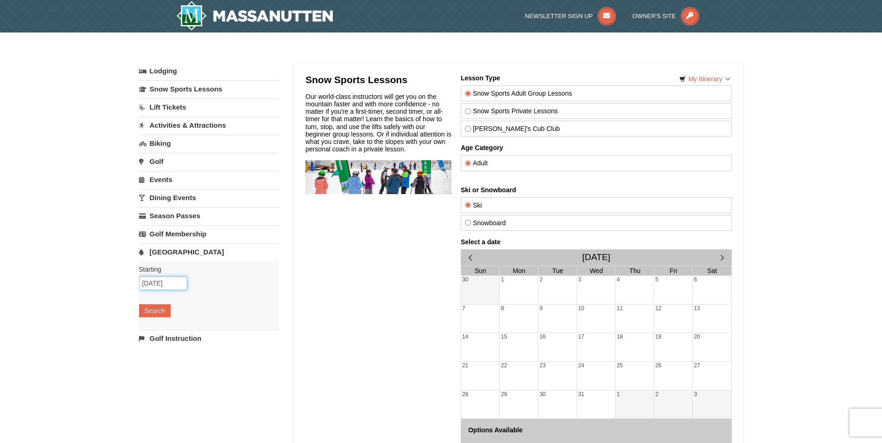
click at [175, 286] on input "09/08/2025" at bounding box center [163, 284] width 48 height 14
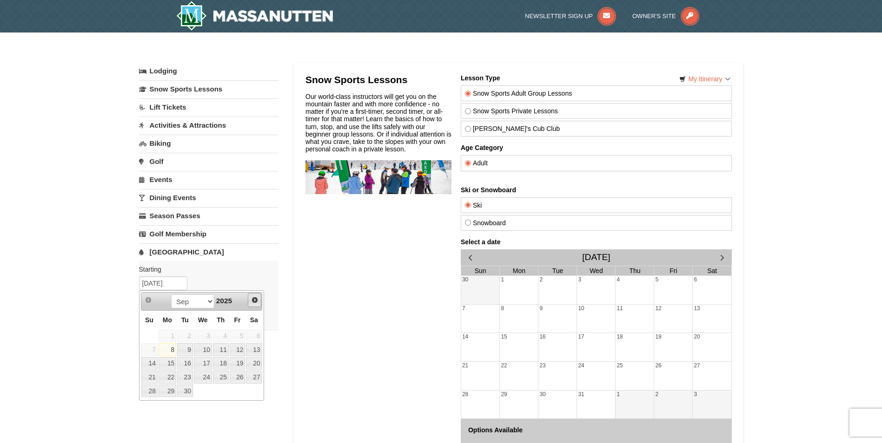
click at [257, 303] on span "Next" at bounding box center [254, 300] width 7 height 7
click at [256, 351] on link "11" at bounding box center [254, 350] width 16 height 13
type input "[DATE]"
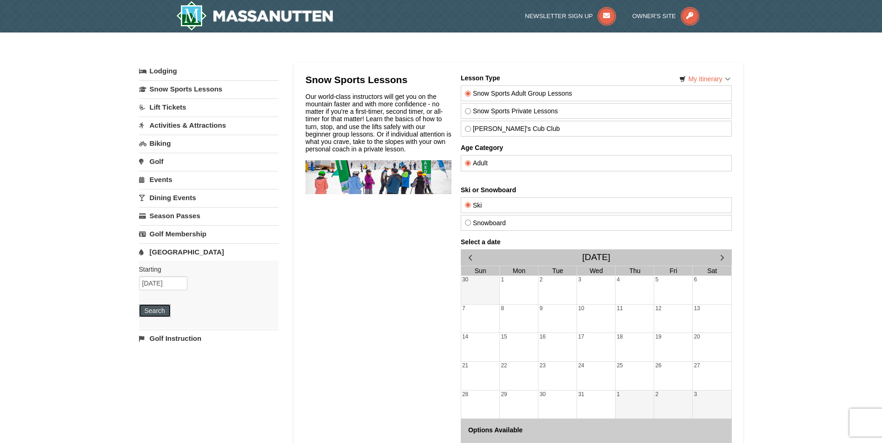
click at [155, 310] on button "Search" at bounding box center [155, 310] width 32 height 13
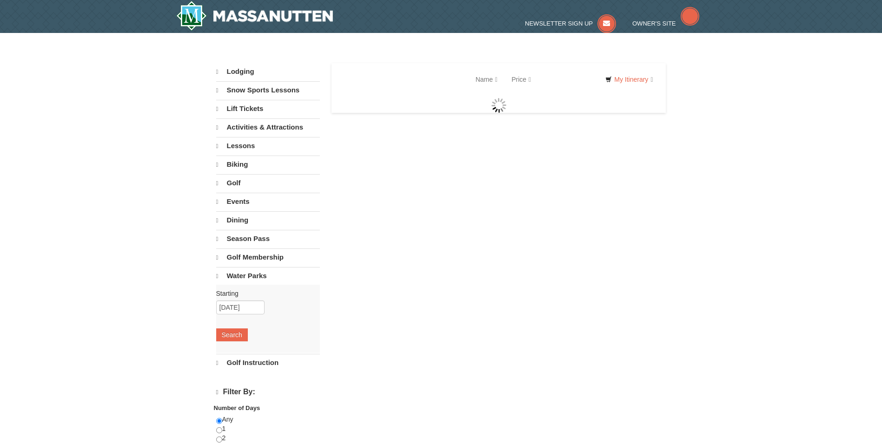
select select "9"
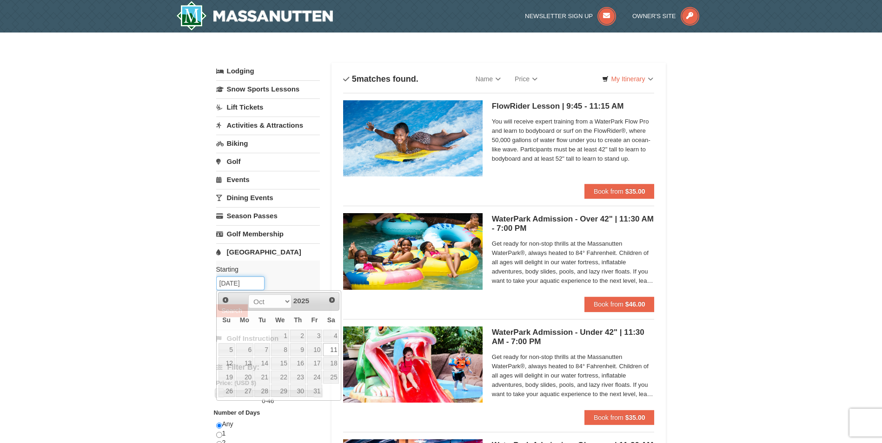
click at [256, 283] on input "[DATE]" at bounding box center [240, 284] width 48 height 14
click at [334, 301] on span "Next" at bounding box center [331, 300] width 7 height 7
click at [330, 298] on span "Next" at bounding box center [331, 300] width 7 height 7
click at [319, 338] on link "2" at bounding box center [315, 336] width 16 height 13
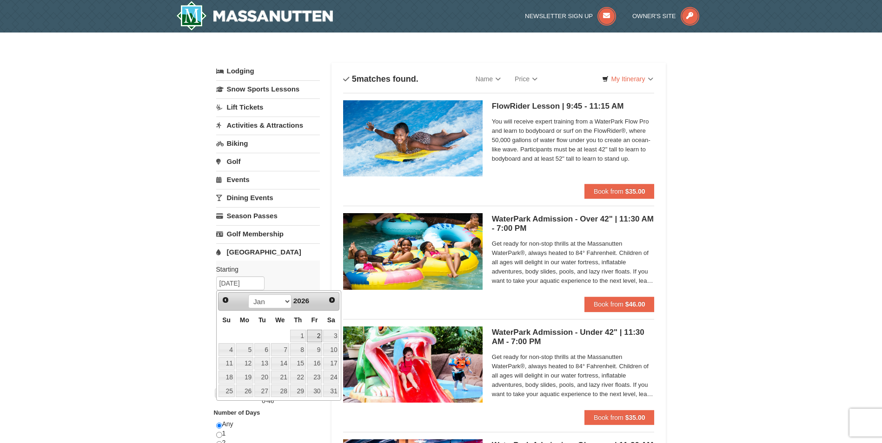
type input "[DATE]"
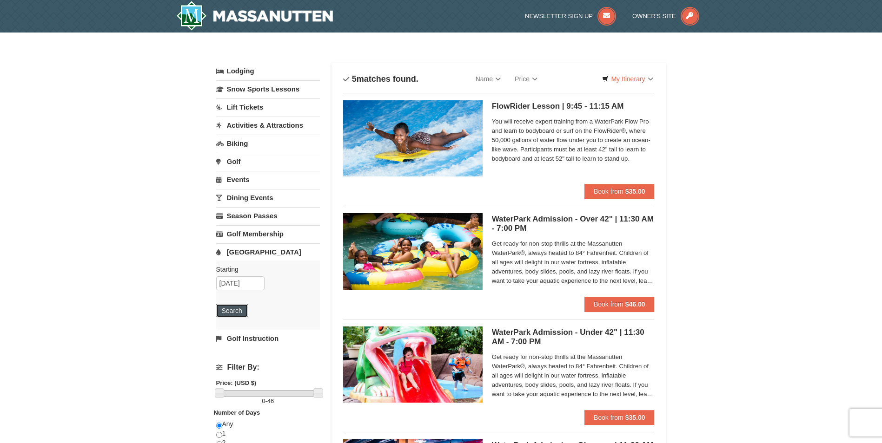
click at [235, 311] on button "Search" at bounding box center [232, 310] width 32 height 13
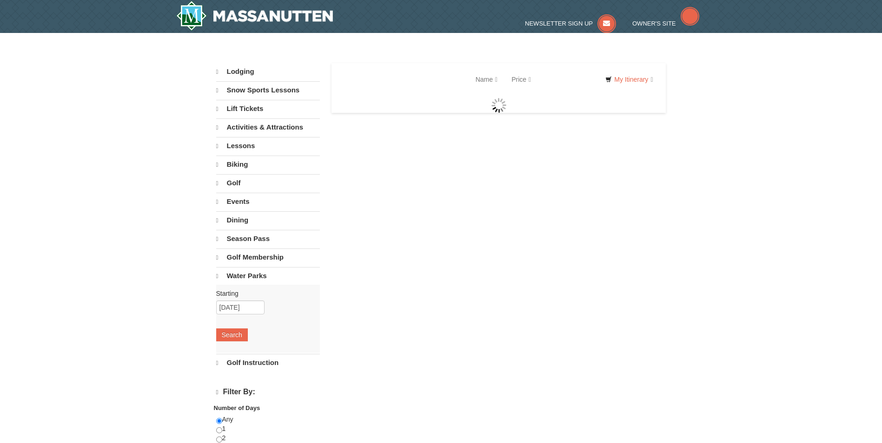
select select "9"
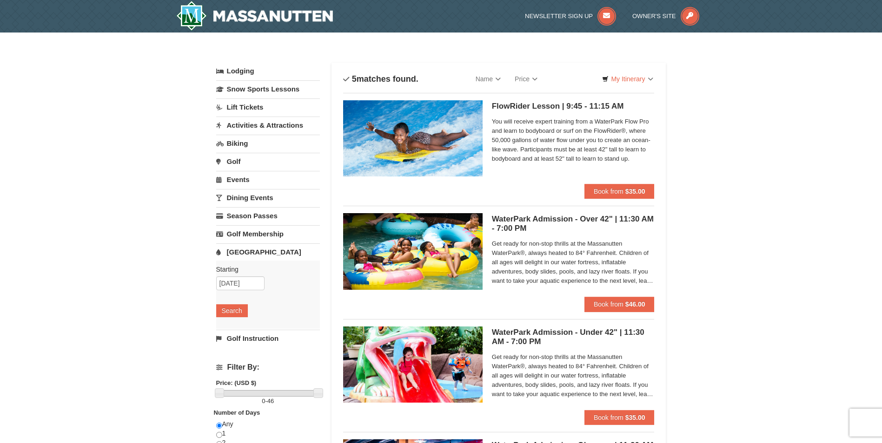
click at [425, 259] on img at bounding box center [412, 251] width 139 height 76
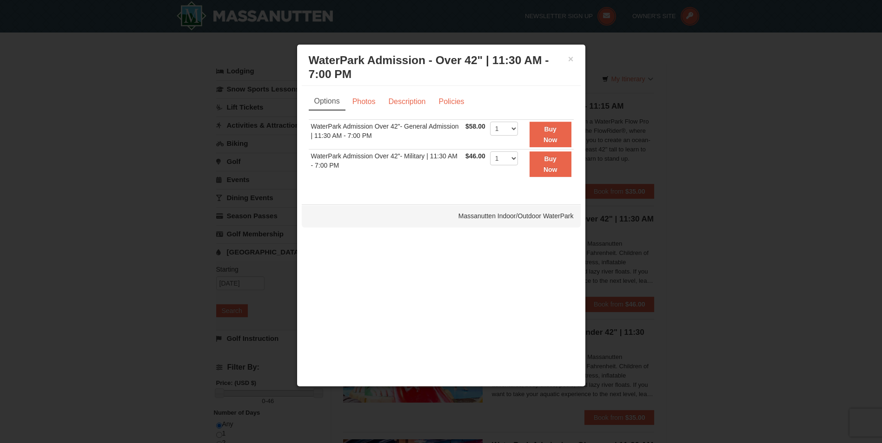
click at [44, 226] on div at bounding box center [441, 221] width 882 height 443
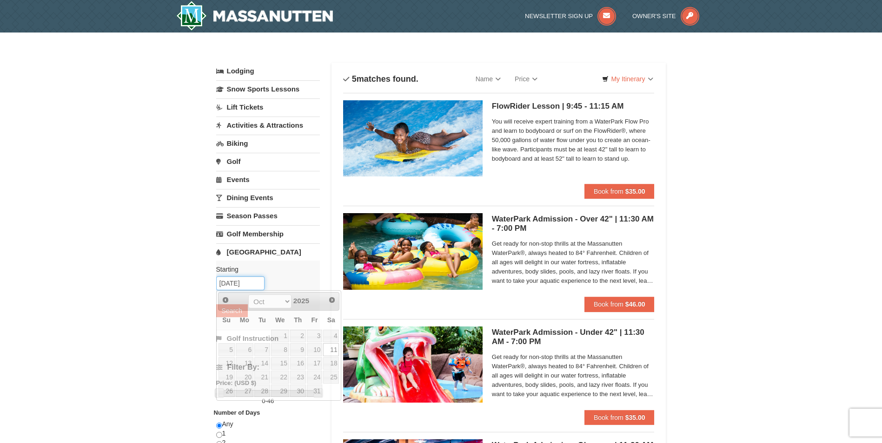
click at [253, 282] on input "10/11/2025" at bounding box center [240, 284] width 48 height 14
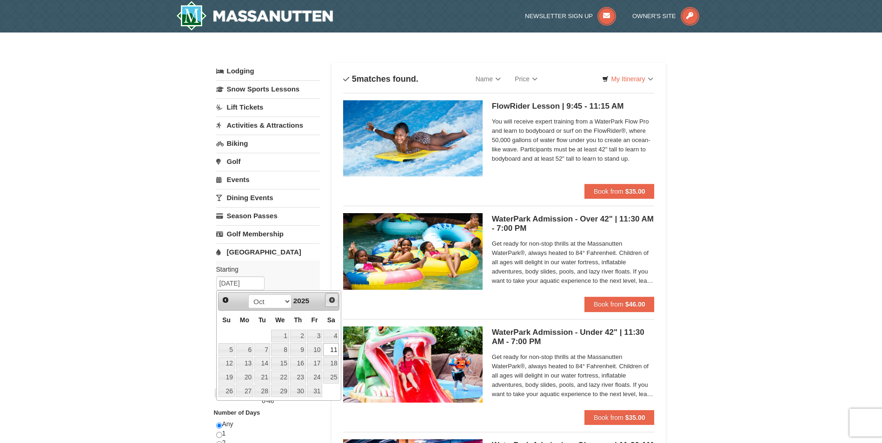
click at [334, 298] on span "Next" at bounding box center [331, 300] width 7 height 7
click at [304, 365] on link "18" at bounding box center [298, 363] width 16 height 13
type input "[DATE]"
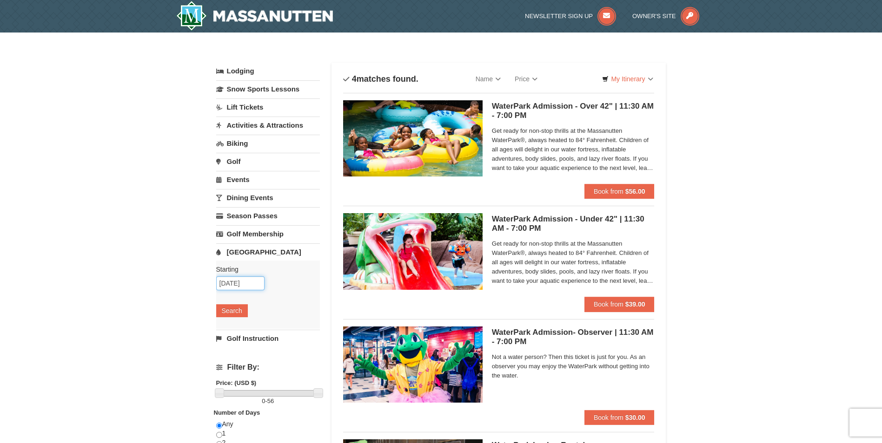
click at [244, 283] on input "[DATE]" at bounding box center [240, 284] width 48 height 14
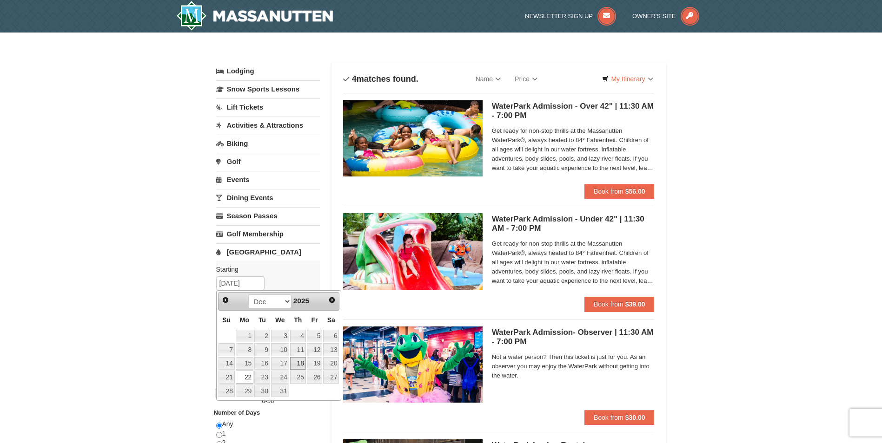
click at [299, 363] on link "18" at bounding box center [298, 363] width 16 height 13
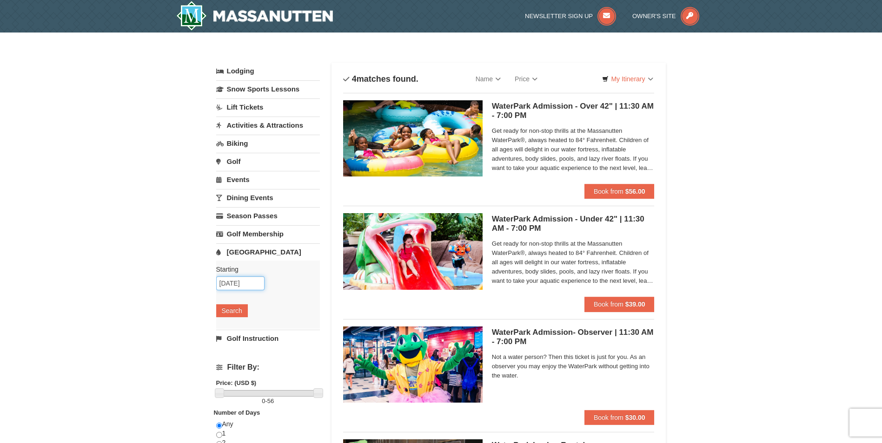
click at [257, 282] on input "12/18/2025" at bounding box center [240, 284] width 48 height 14
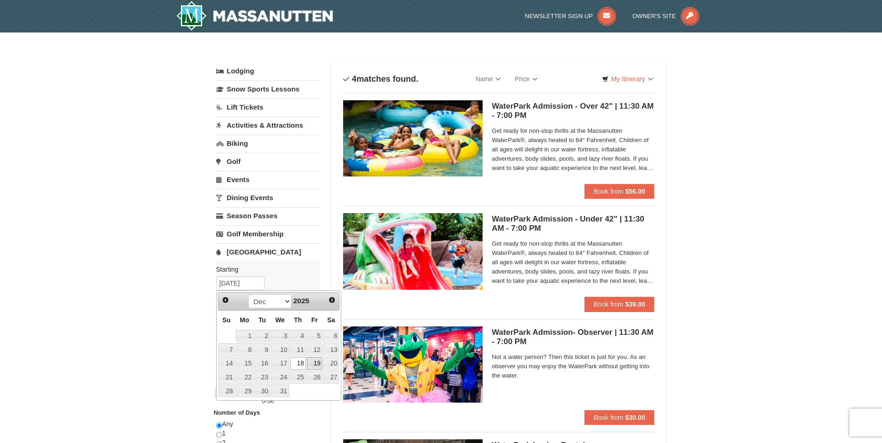
click at [317, 361] on link "19" at bounding box center [315, 363] width 16 height 13
type input "12/19/2025"
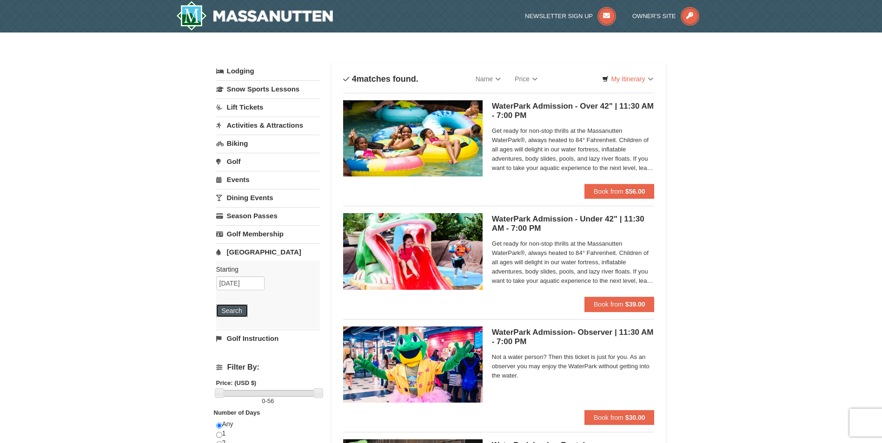
click at [228, 311] on button "Search" at bounding box center [232, 310] width 32 height 13
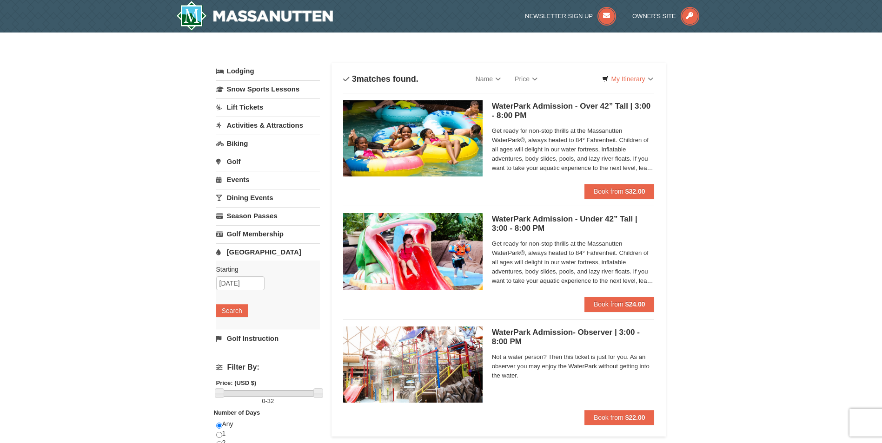
click at [248, 251] on link "[GEOGRAPHIC_DATA]" at bounding box center [268, 252] width 104 height 17
